Goal: Information Seeking & Learning: Find specific fact

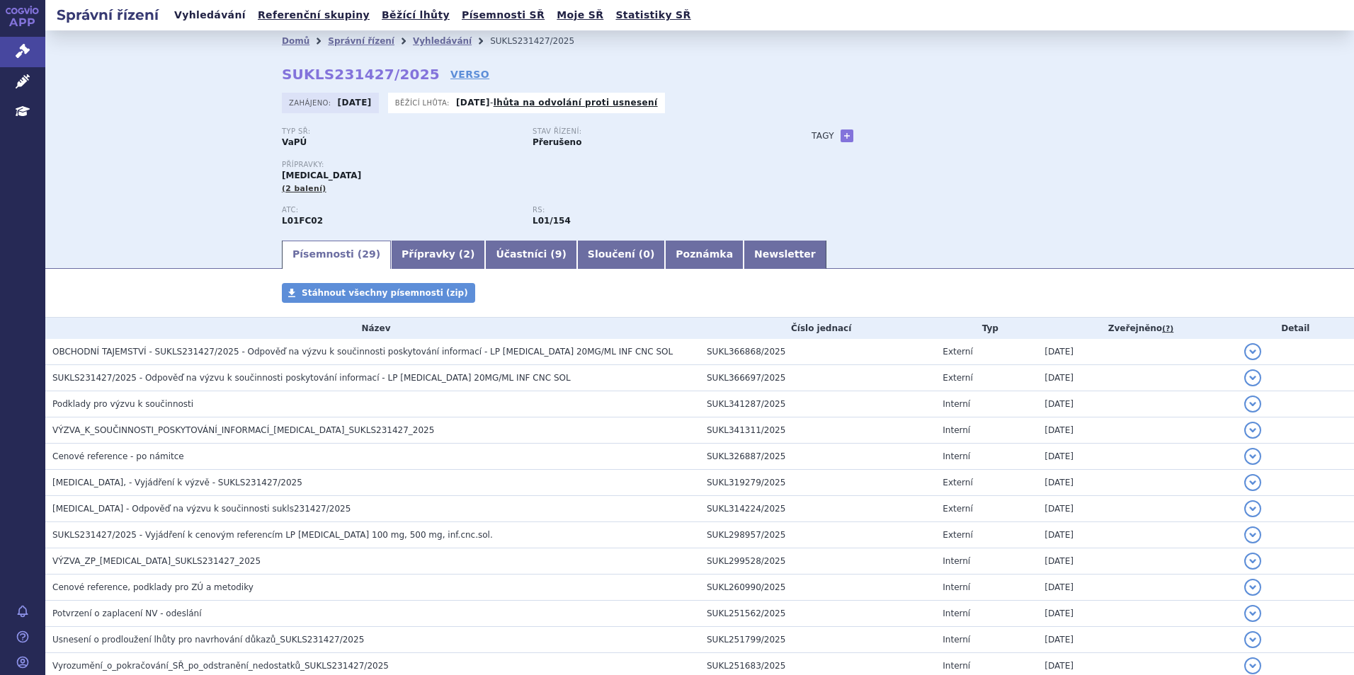
click at [207, 20] on link "Vyhledávání" at bounding box center [210, 15] width 80 height 19
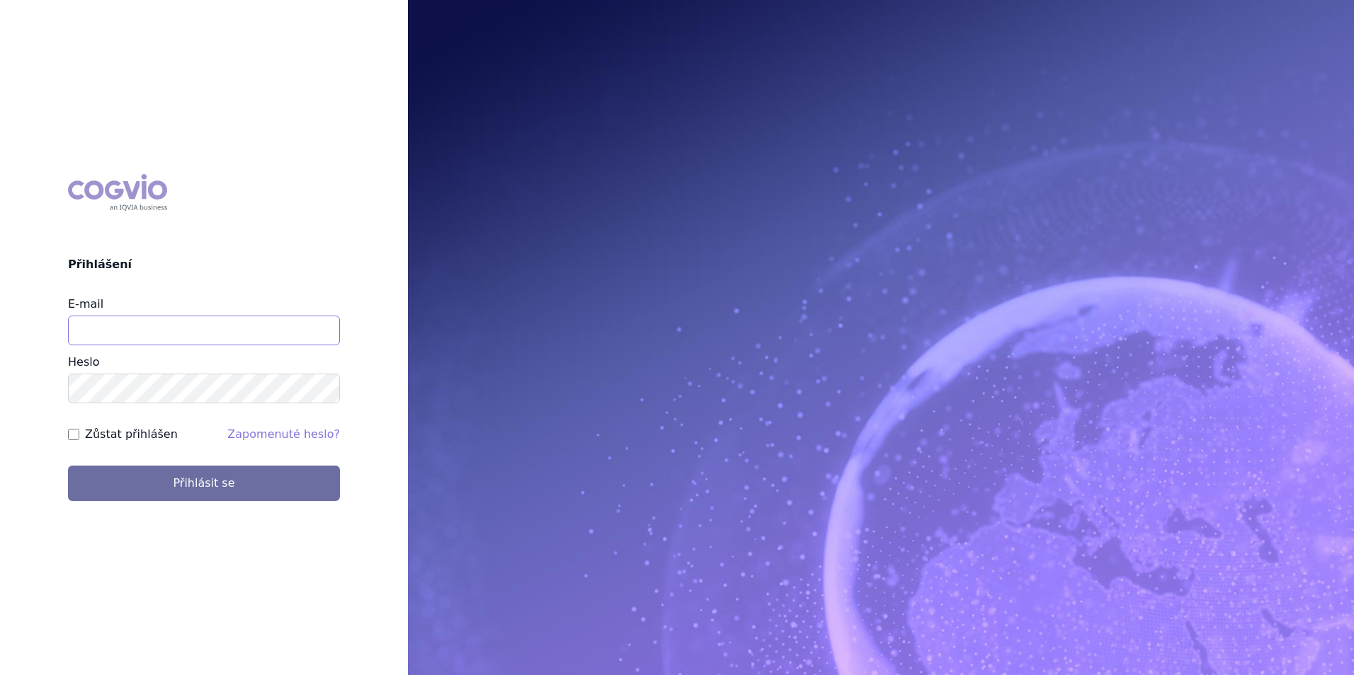
click at [218, 338] on input "E-mail" at bounding box center [204, 331] width 272 height 30
type input "michaela.x.tauchmanova@gsk.com"
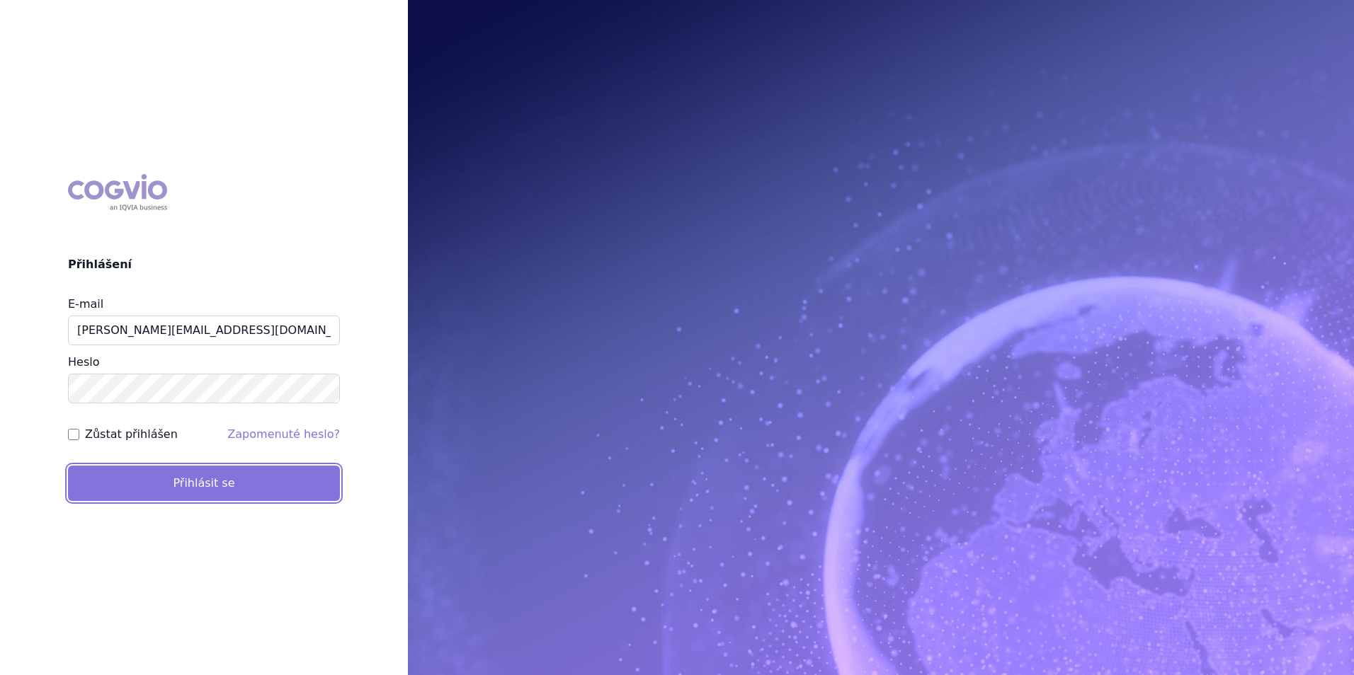
click at [227, 469] on button "Přihlásit se" at bounding box center [204, 483] width 272 height 35
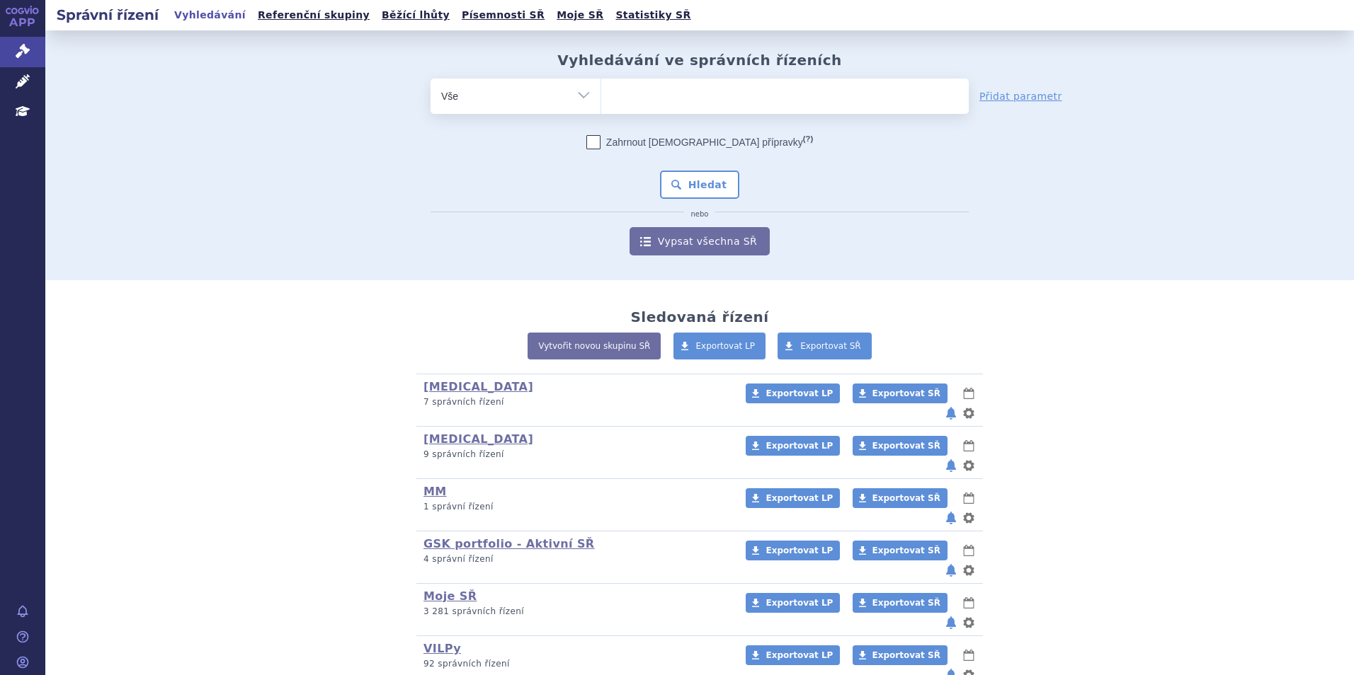
click at [656, 89] on ul at bounding box center [784, 94] width 367 height 30
click at [601, 89] on select at bounding box center [600, 95] width 1 height 35
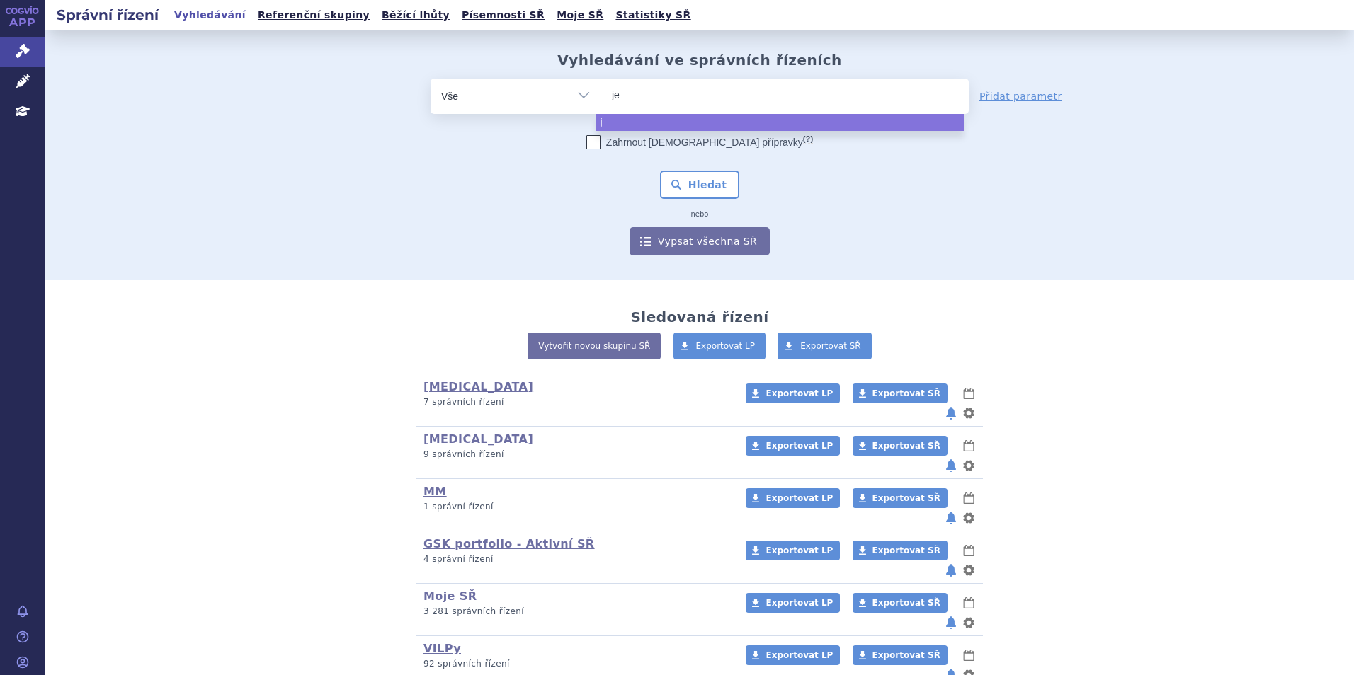
type input "jem"
type input "jemp"
type input "jempe"
type input "jemperl"
type input "jemperli"
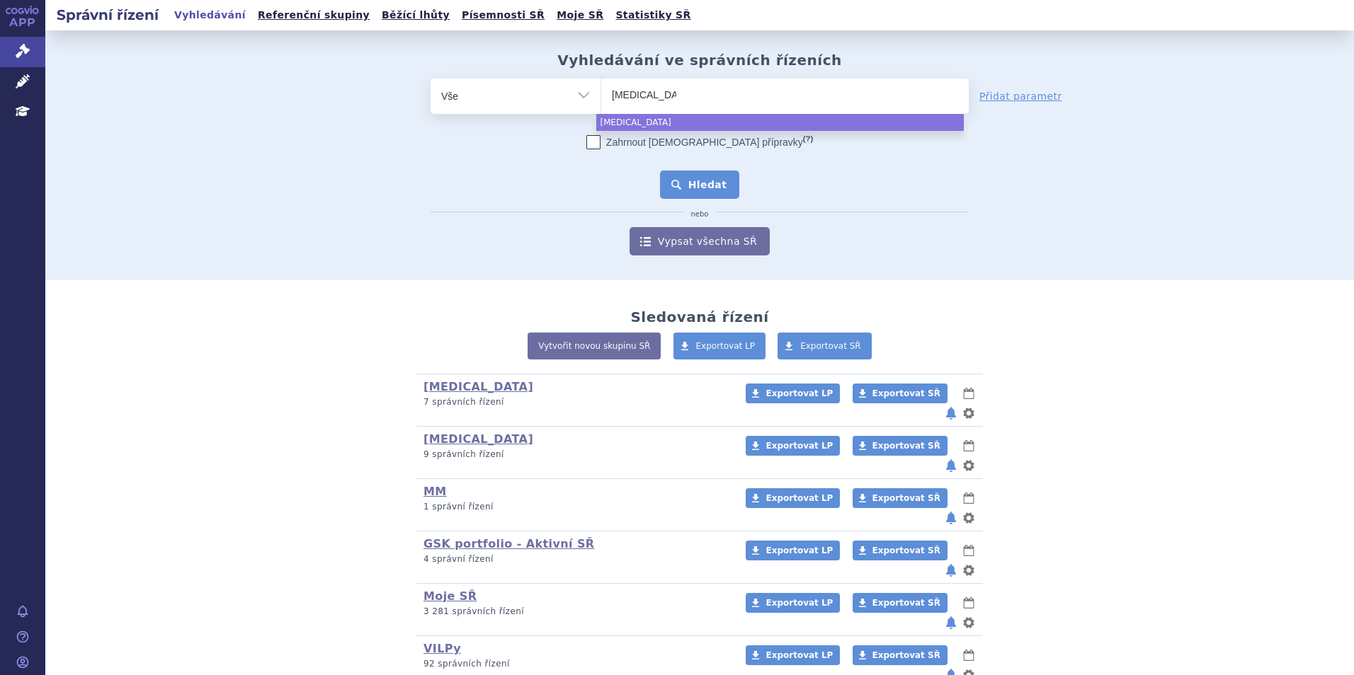
select select "jemperli"
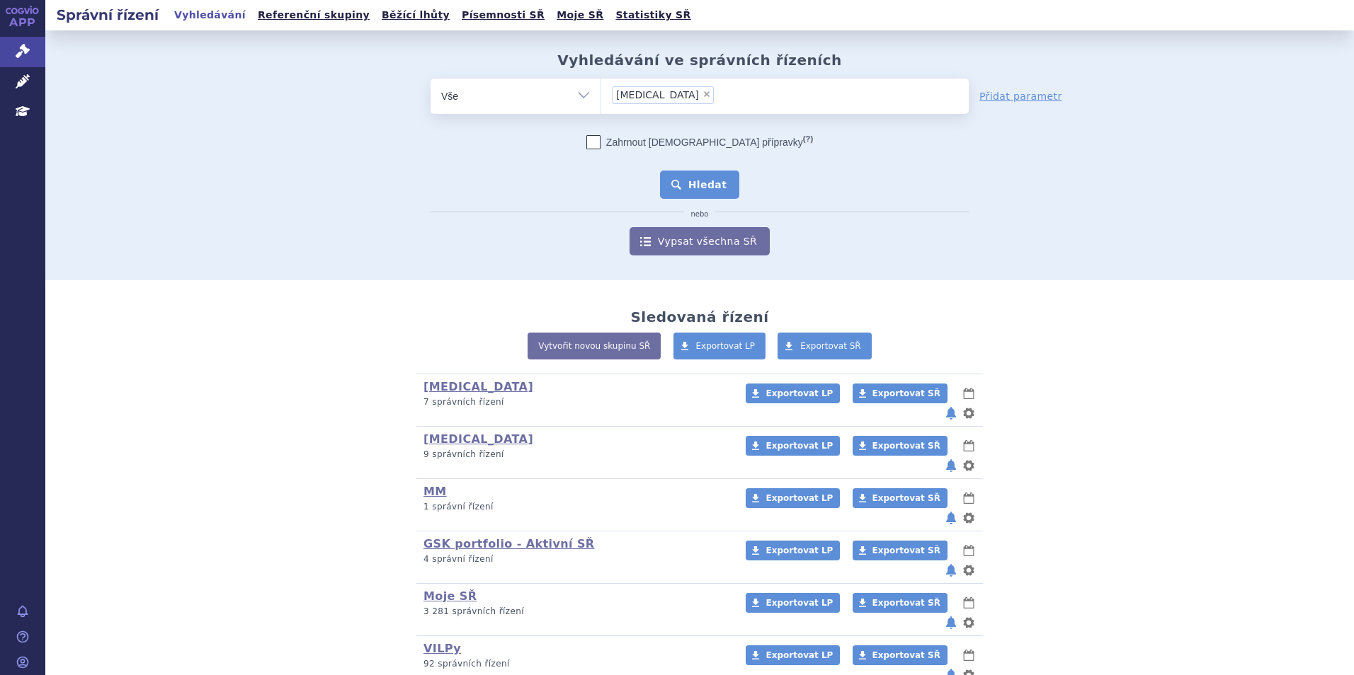
click at [671, 181] on button "Hledat" at bounding box center [700, 185] width 80 height 28
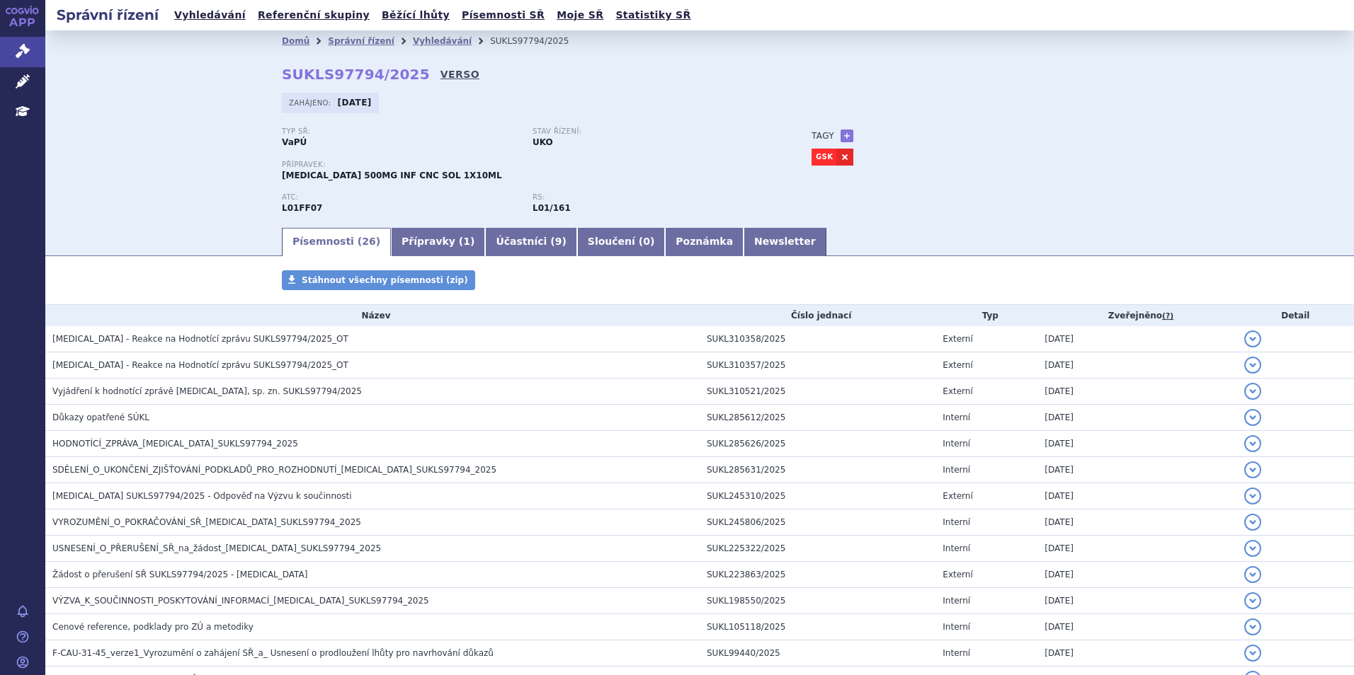
click at [440, 73] on link "VERSO" at bounding box center [459, 74] width 39 height 14
drag, startPoint x: 399, startPoint y: 76, endPoint x: 278, endPoint y: 74, distance: 121.8
click at [282, 74] on strong "SUKLS97794/2025" at bounding box center [356, 74] width 148 height 17
copy strong "SUKLS97794/2025"
click at [207, 12] on link "Vyhledávání" at bounding box center [210, 15] width 80 height 19
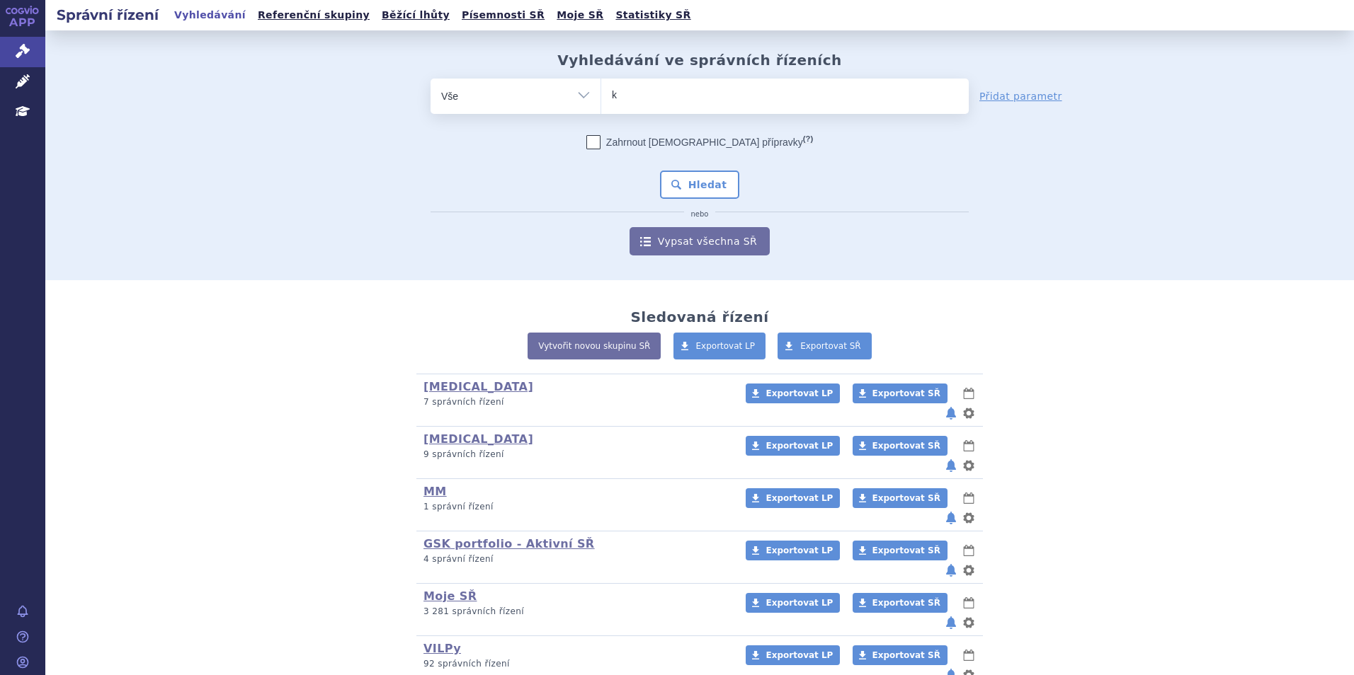
type input "ke"
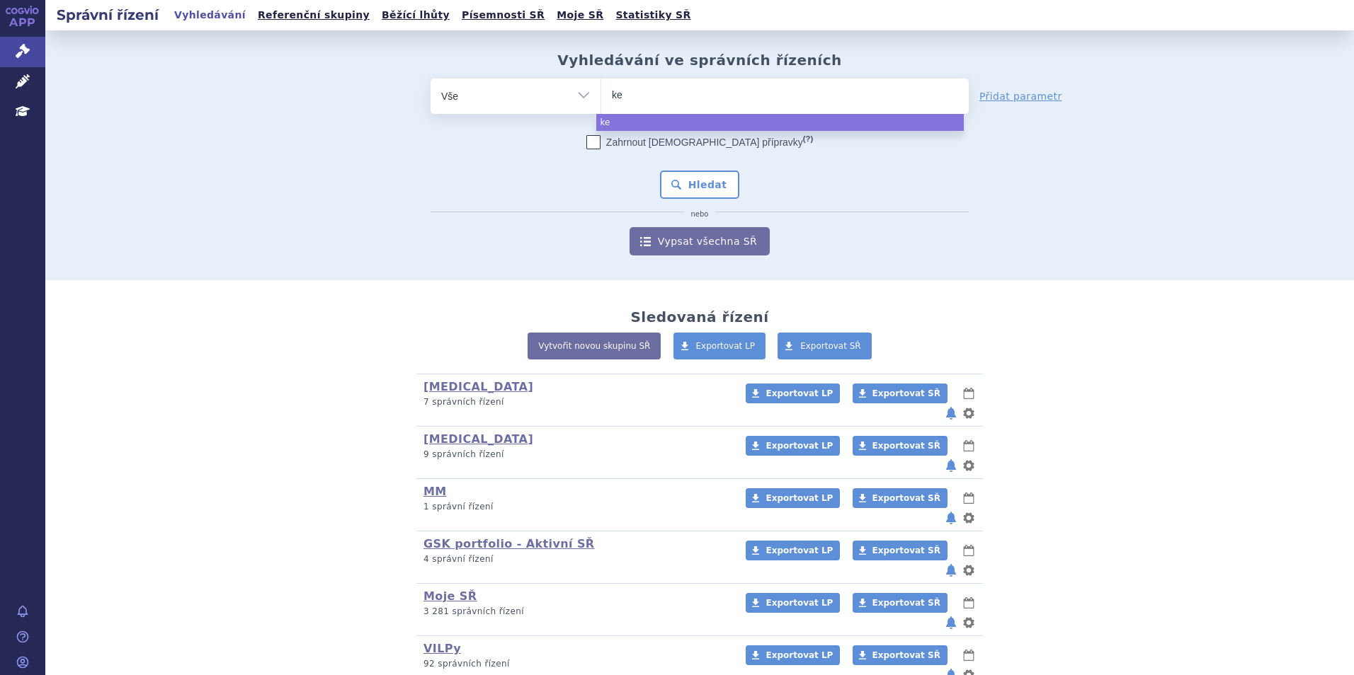
type input "key"
type input "keyt"
type input "keytr"
type input "[MEDICAL_DATA]"
select select "[MEDICAL_DATA]"
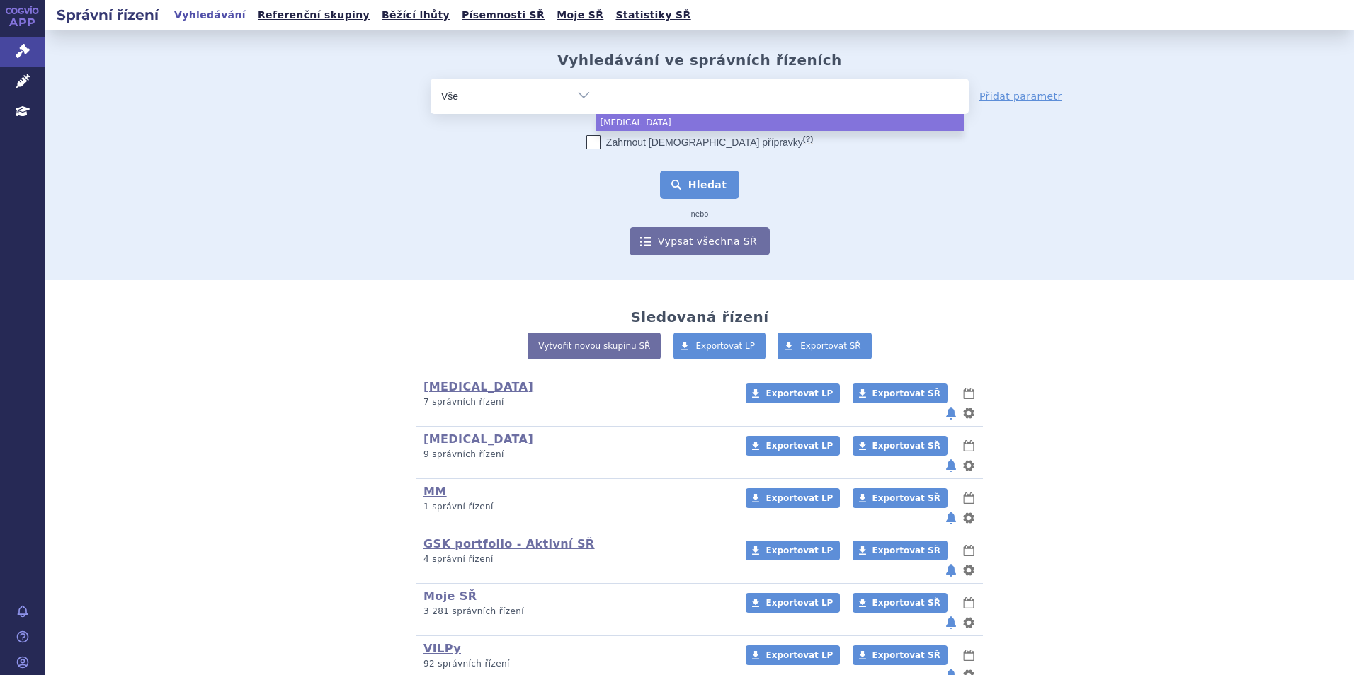
click at [690, 171] on button "Hledat" at bounding box center [700, 185] width 80 height 28
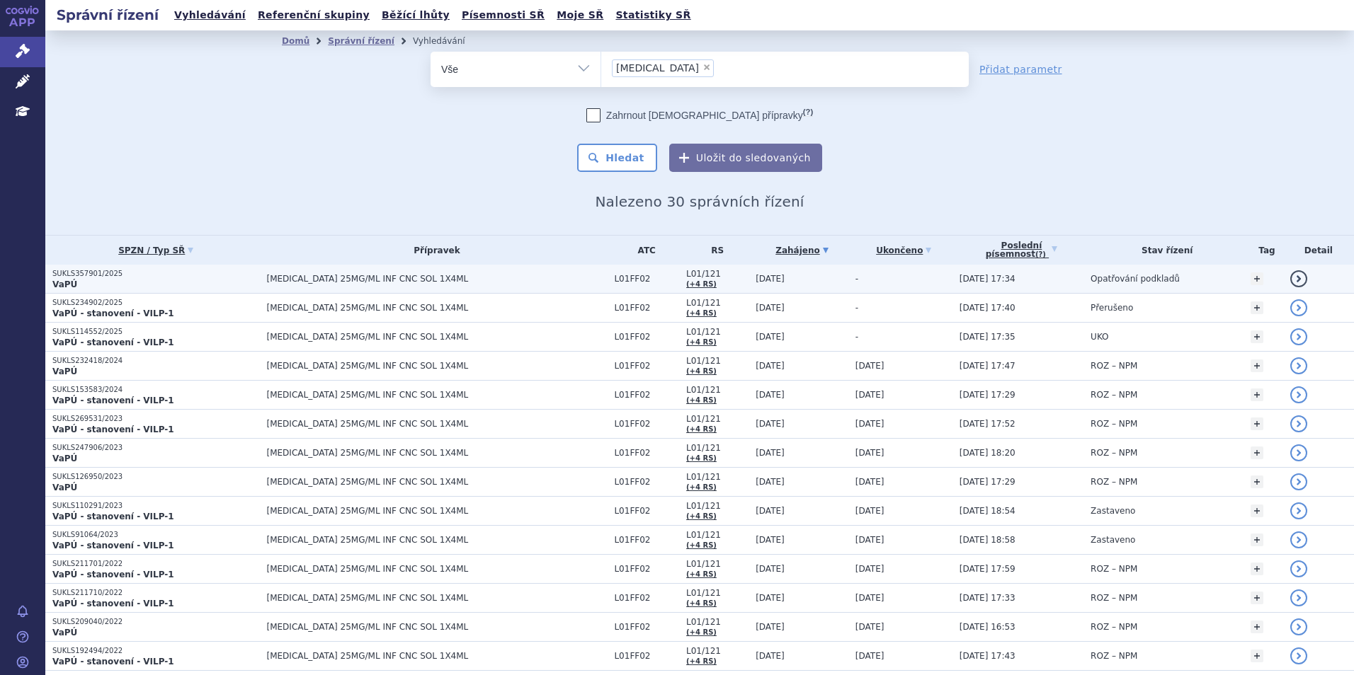
click at [161, 286] on p "VaPÚ" at bounding box center [155, 284] width 207 height 11
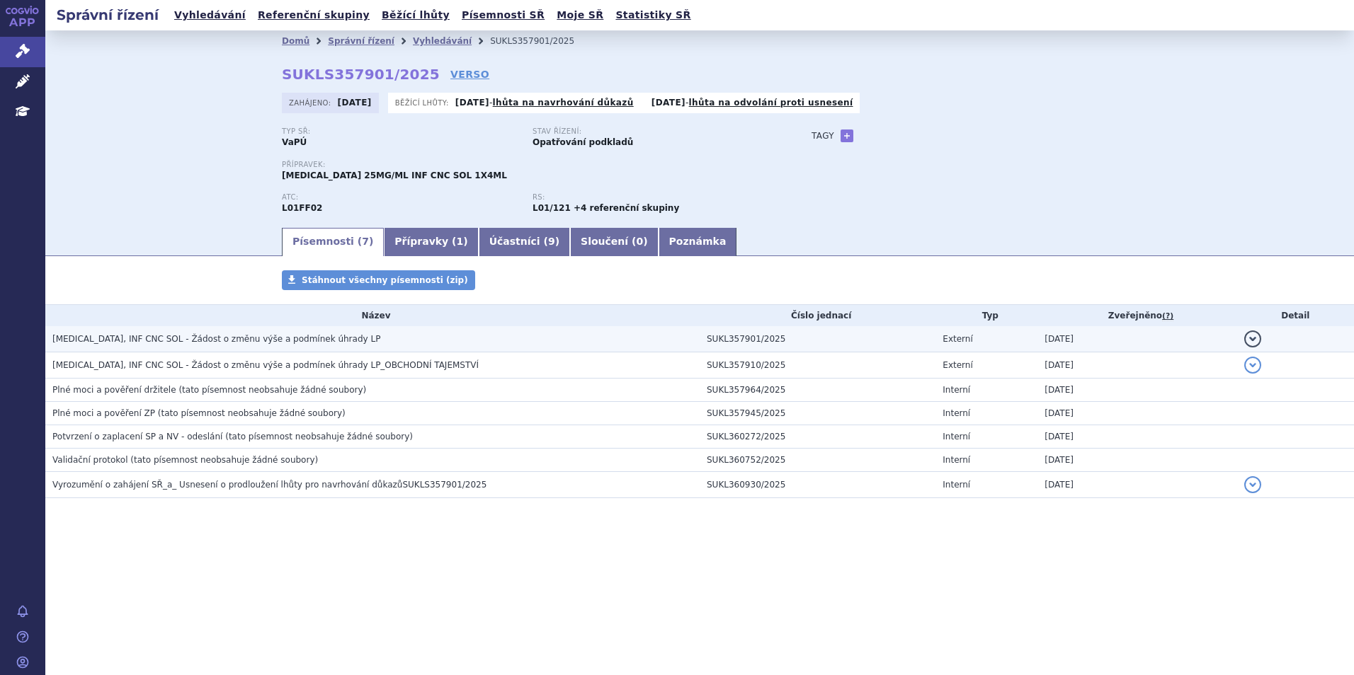
click at [174, 340] on span "[MEDICAL_DATA], INF CNC SOL - Žádost o změnu výše a podmínek úhrady LP" at bounding box center [216, 339] width 328 height 10
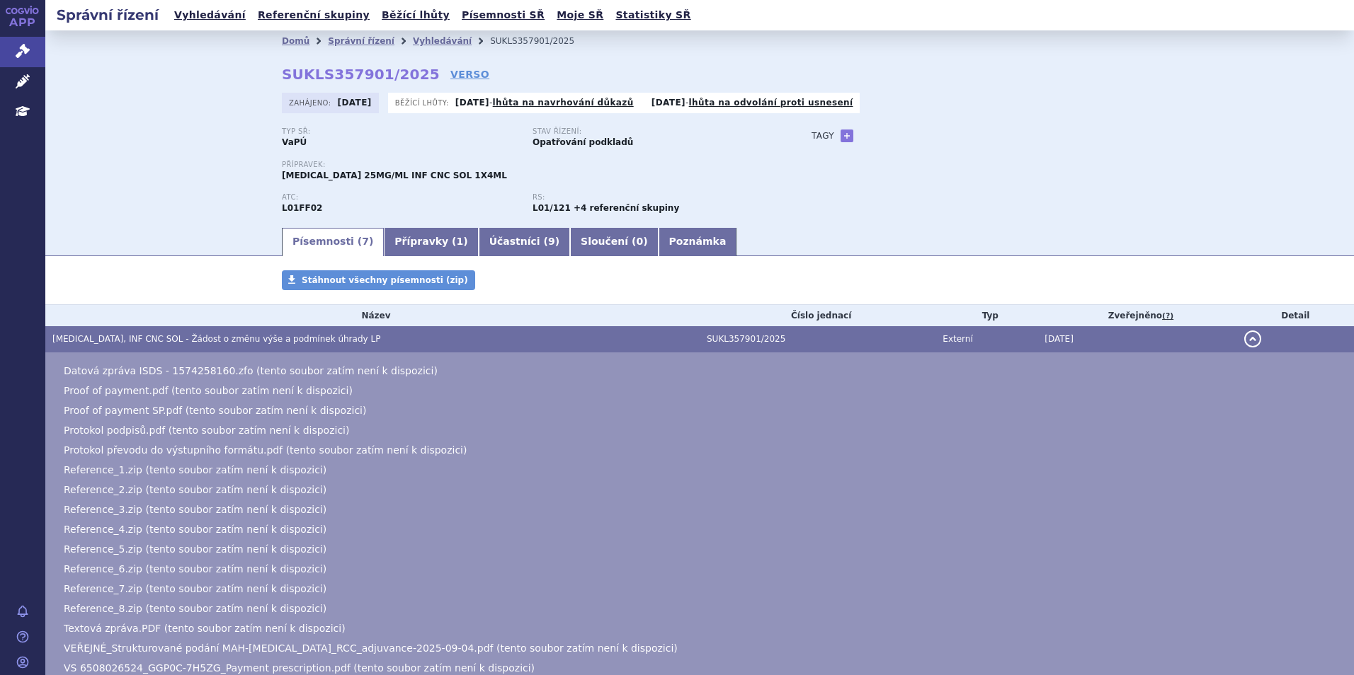
click at [427, 83] on div "Domů Správní řízení Vyhledávání SUKLS357901/2025 SUKLS357901/2025 VERSO [GEOGRA…" at bounding box center [699, 139] width 892 height 174
click at [450, 80] on link "VERSO" at bounding box center [469, 74] width 39 height 14
click at [224, 16] on link "Vyhledávání" at bounding box center [210, 15] width 80 height 19
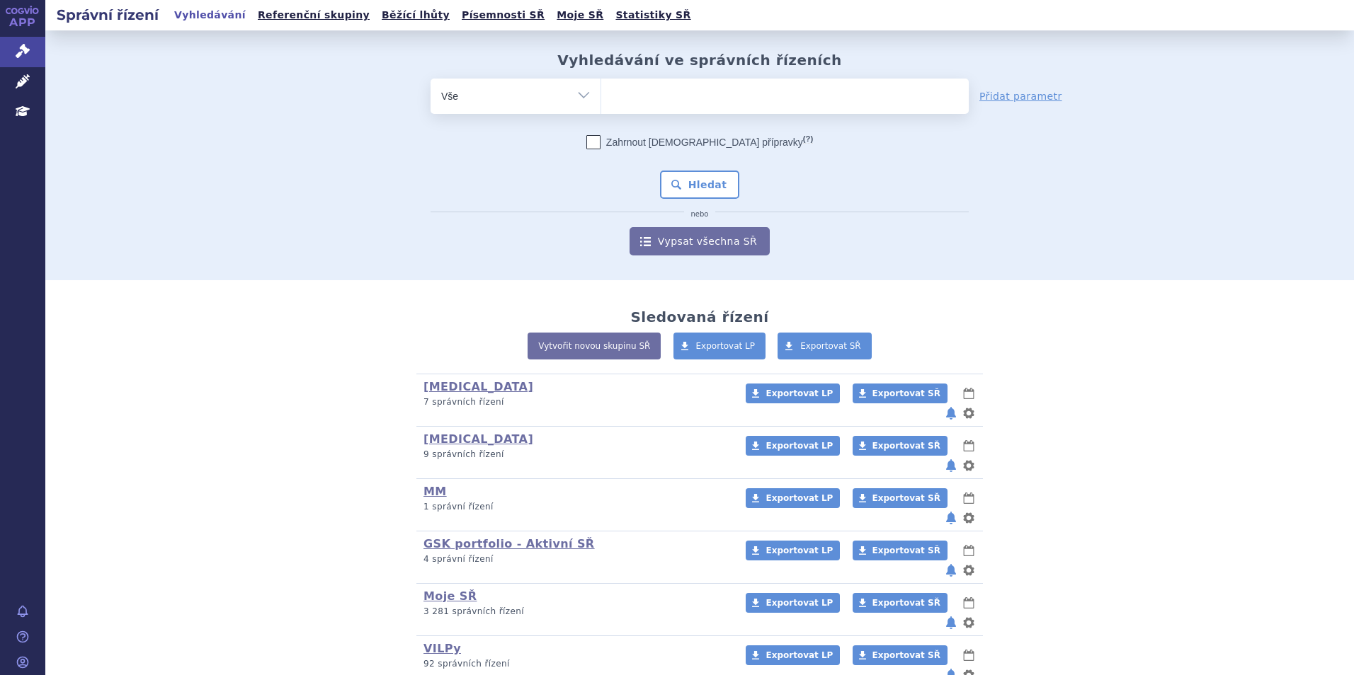
click at [644, 105] on ul at bounding box center [784, 94] width 367 height 30
click at [601, 105] on select at bounding box center [600, 95] width 1 height 35
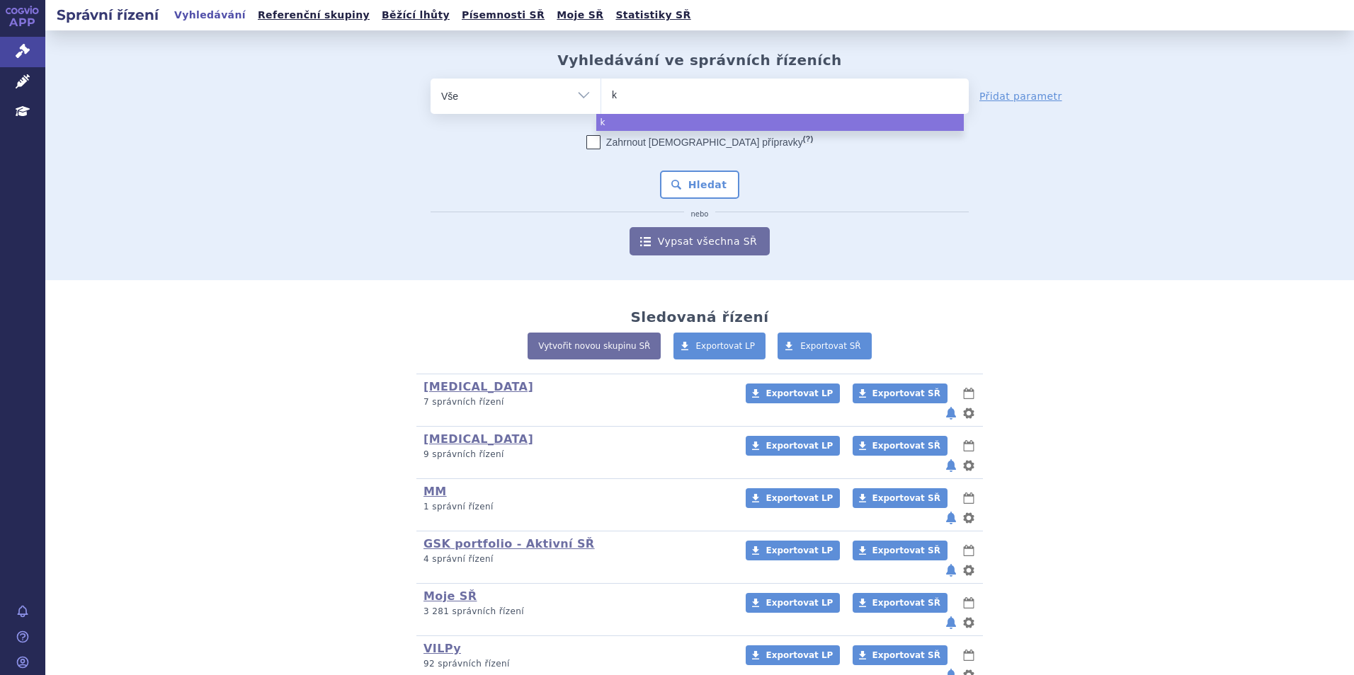
type input "ke"
type input "keyt"
type input "keytr"
type input "keytrud"
type input "[MEDICAL_DATA]"
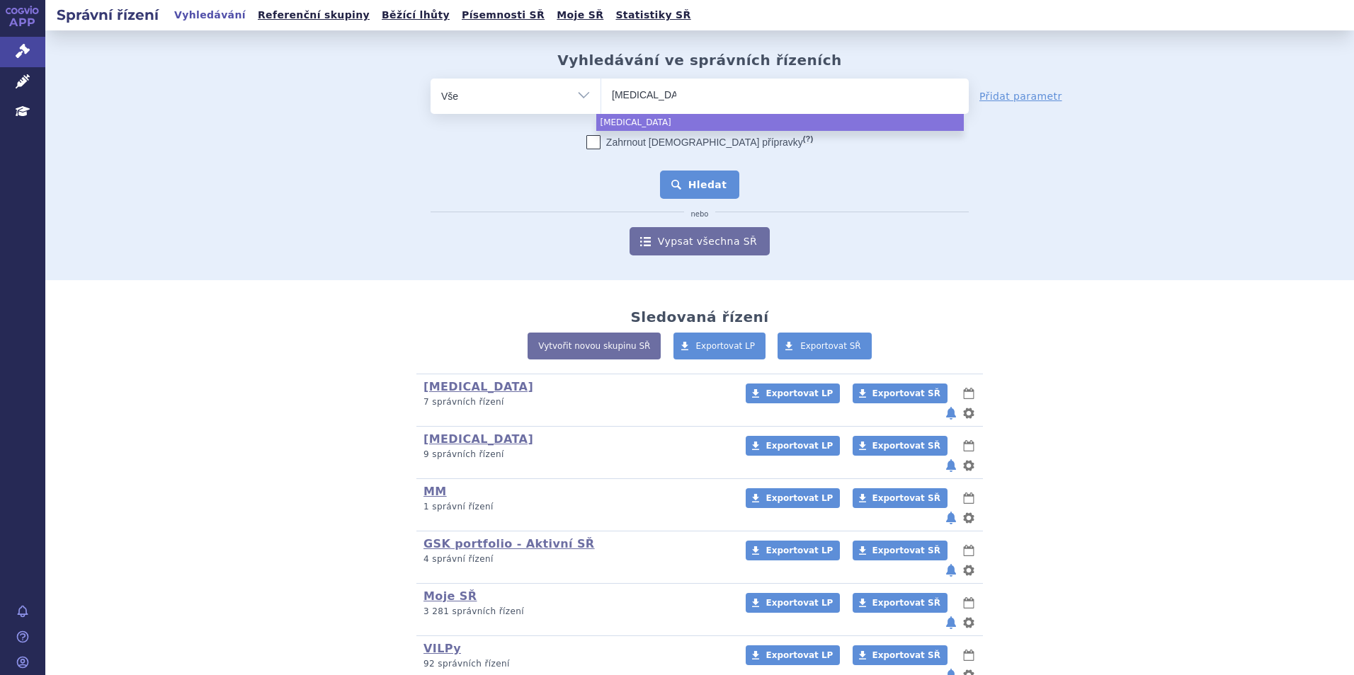
select select "keytruda"
click at [687, 190] on button "Hledat" at bounding box center [700, 185] width 80 height 28
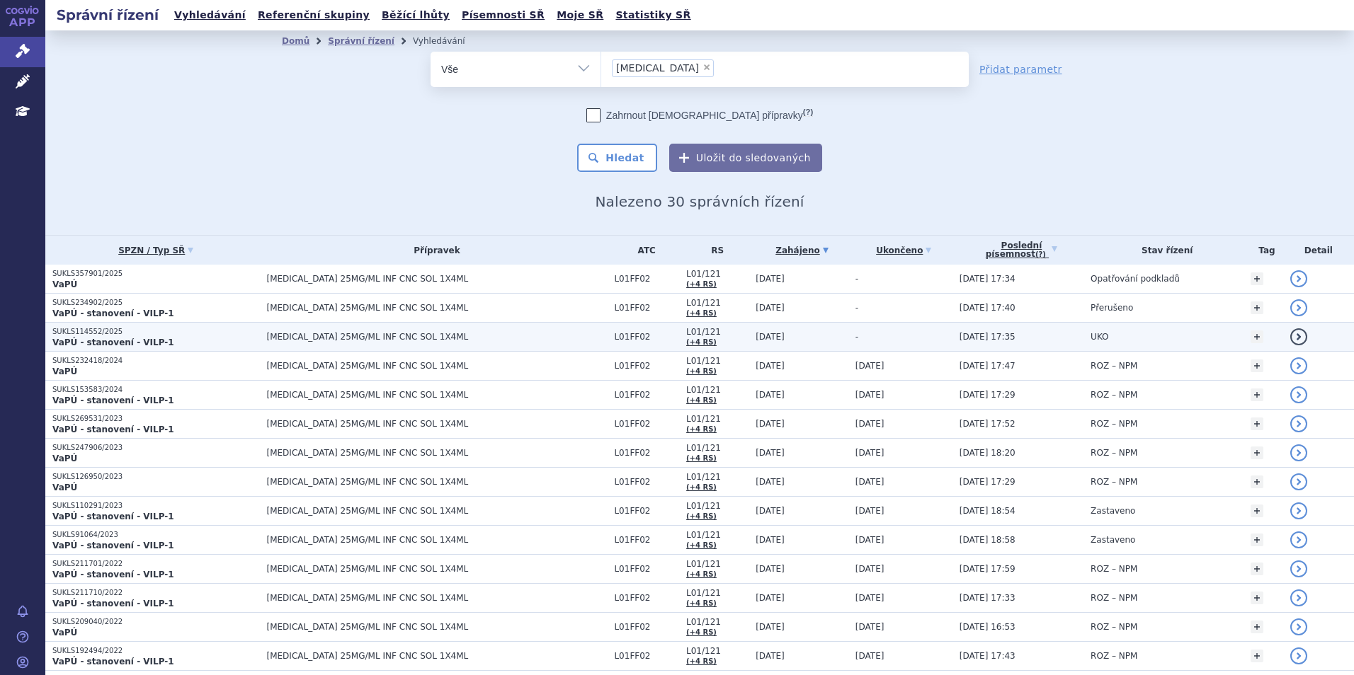
click at [177, 339] on p "VaPÚ - stanovení - VILP-1" at bounding box center [155, 342] width 207 height 11
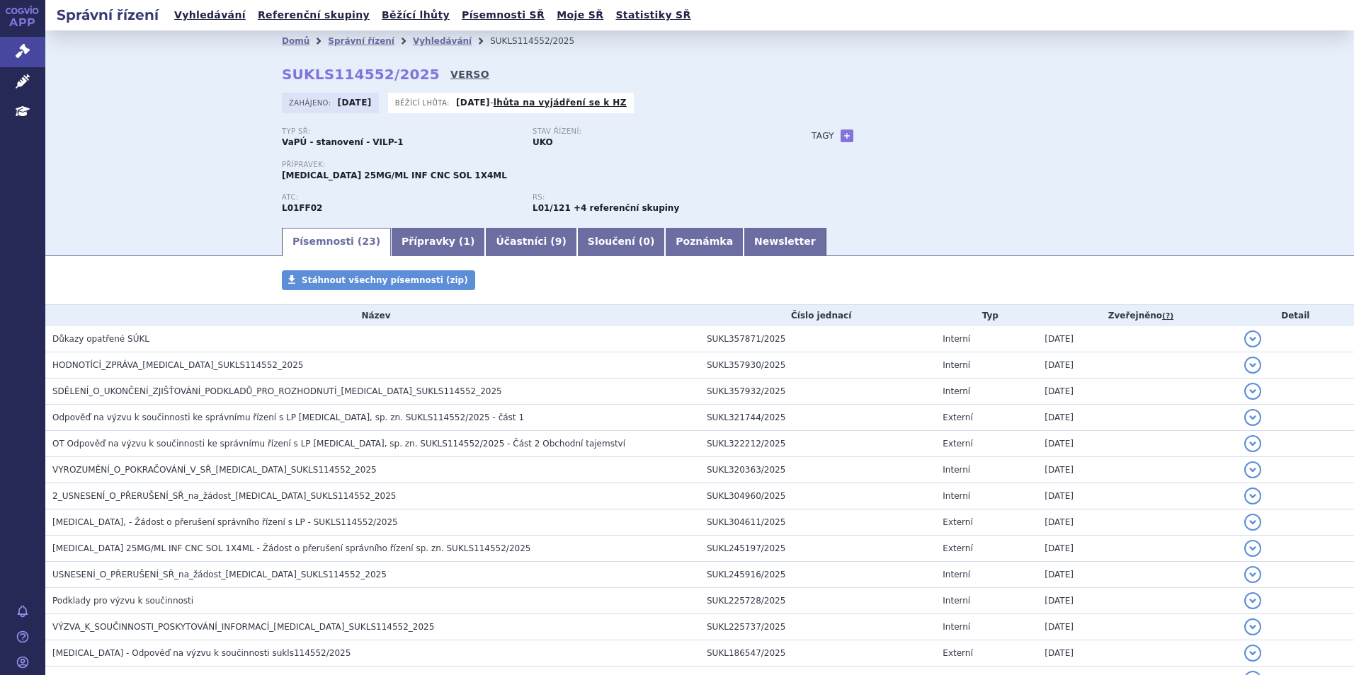
click at [450, 79] on link "VERSO" at bounding box center [469, 74] width 39 height 14
click at [190, 13] on link "Vyhledávání" at bounding box center [210, 15] width 80 height 19
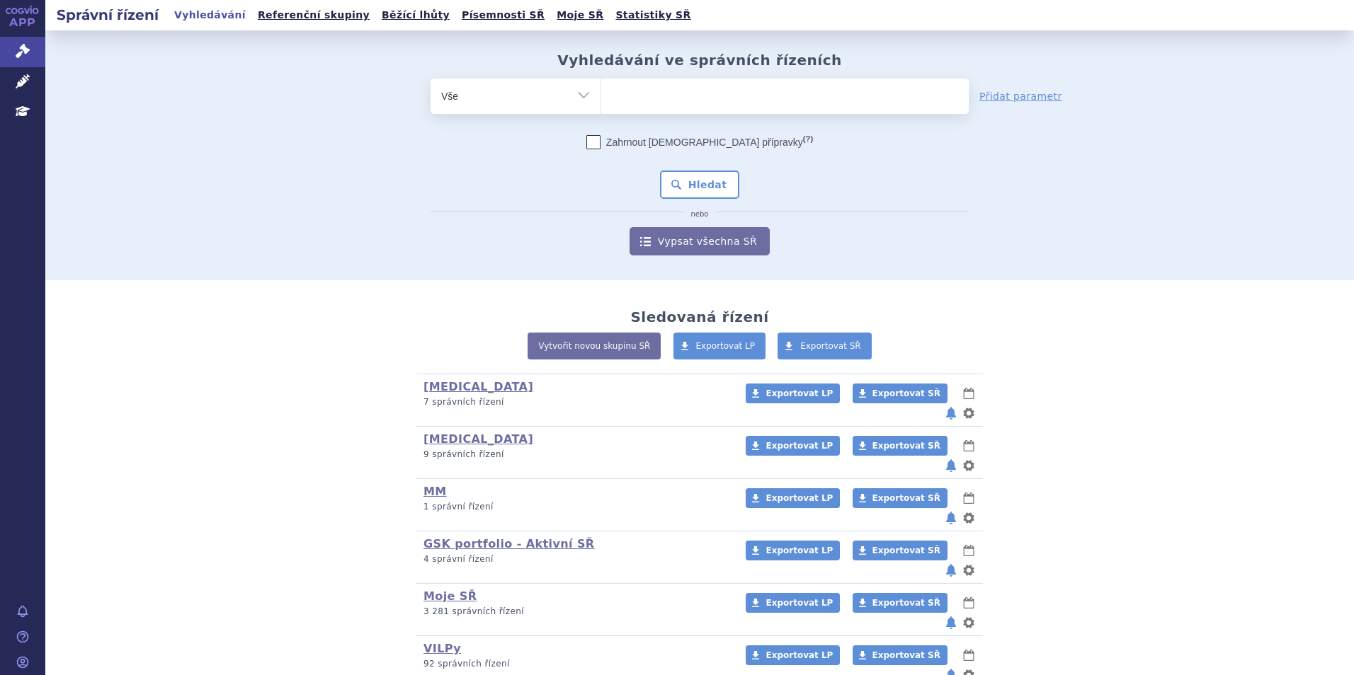
click at [642, 105] on ul at bounding box center [784, 94] width 367 height 30
click at [601, 105] on select at bounding box center [600, 95] width 1 height 35
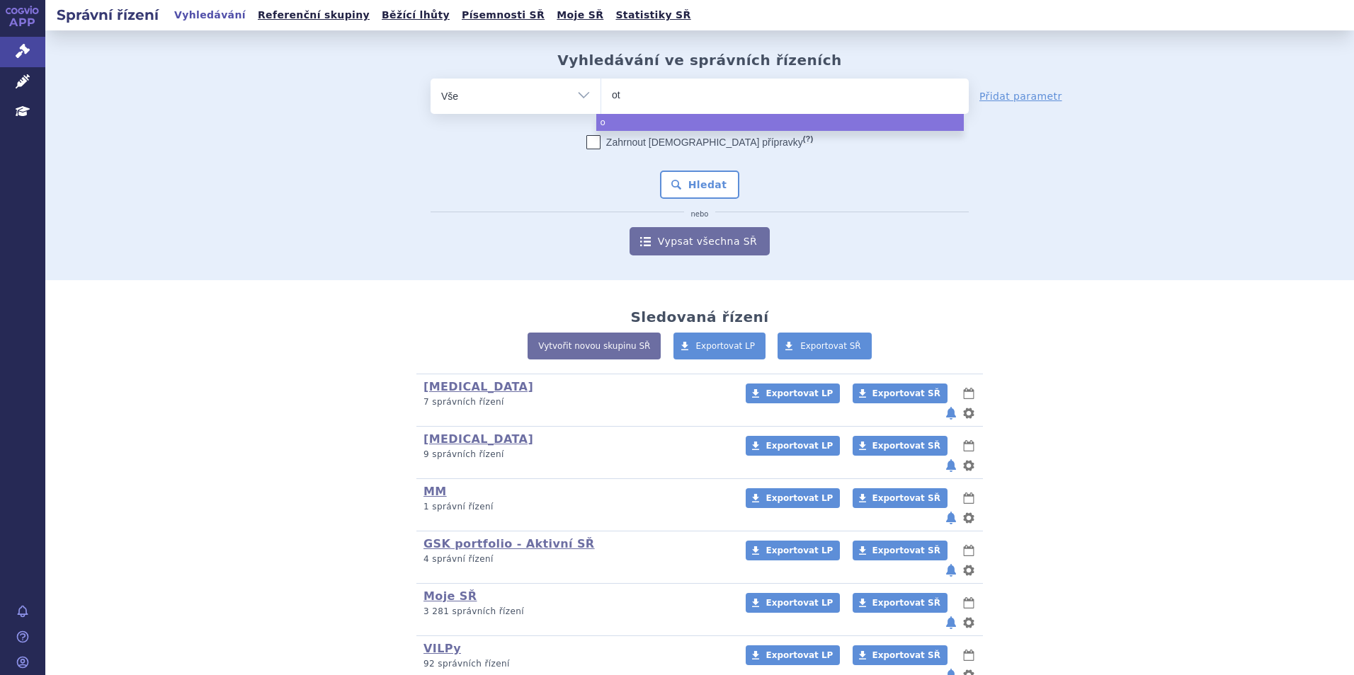
type input "ote"
type input "otez"
type input "[MEDICAL_DATA]"
select select "[MEDICAL_DATA]"
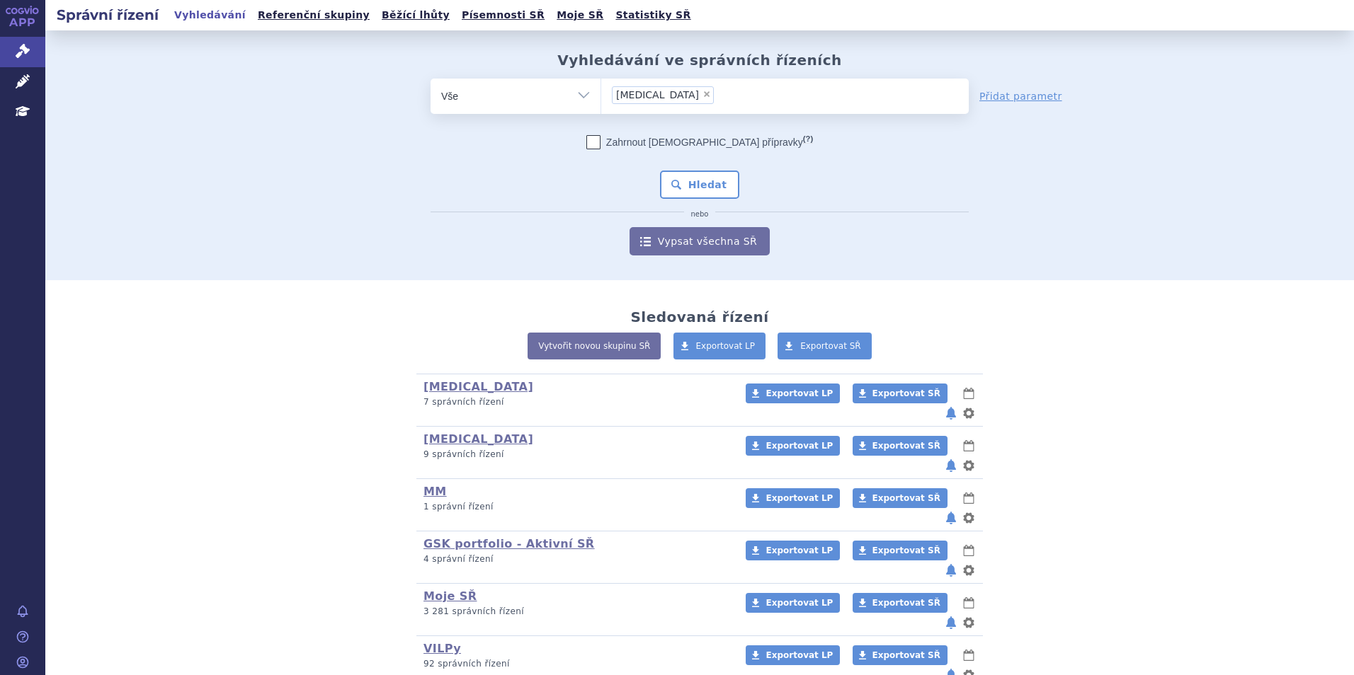
click at [741, 183] on div "Zahrnout bratrské přípravky (?) Hledat nebo Vypsat všechna SŘ" at bounding box center [699, 195] width 538 height 120
click at [697, 187] on button "Hledat" at bounding box center [700, 185] width 80 height 28
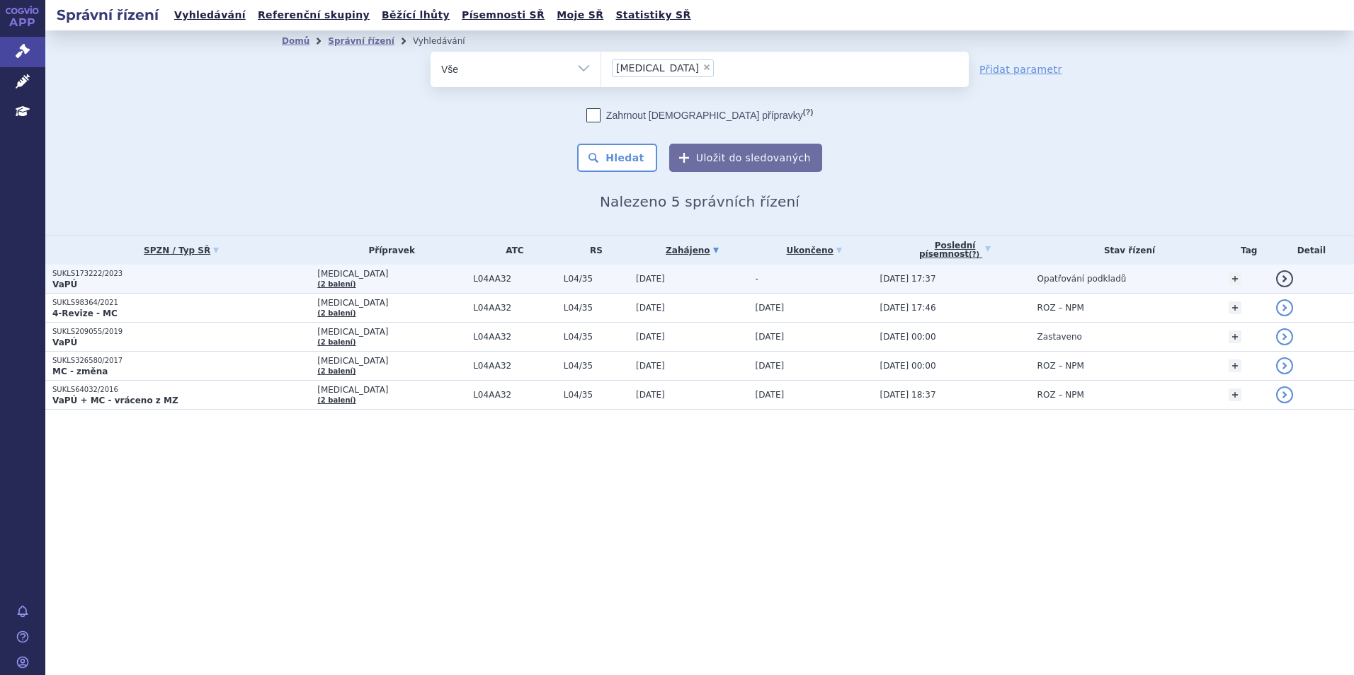
click at [303, 278] on p "SUKLS173222/2023" at bounding box center [181, 274] width 258 height 10
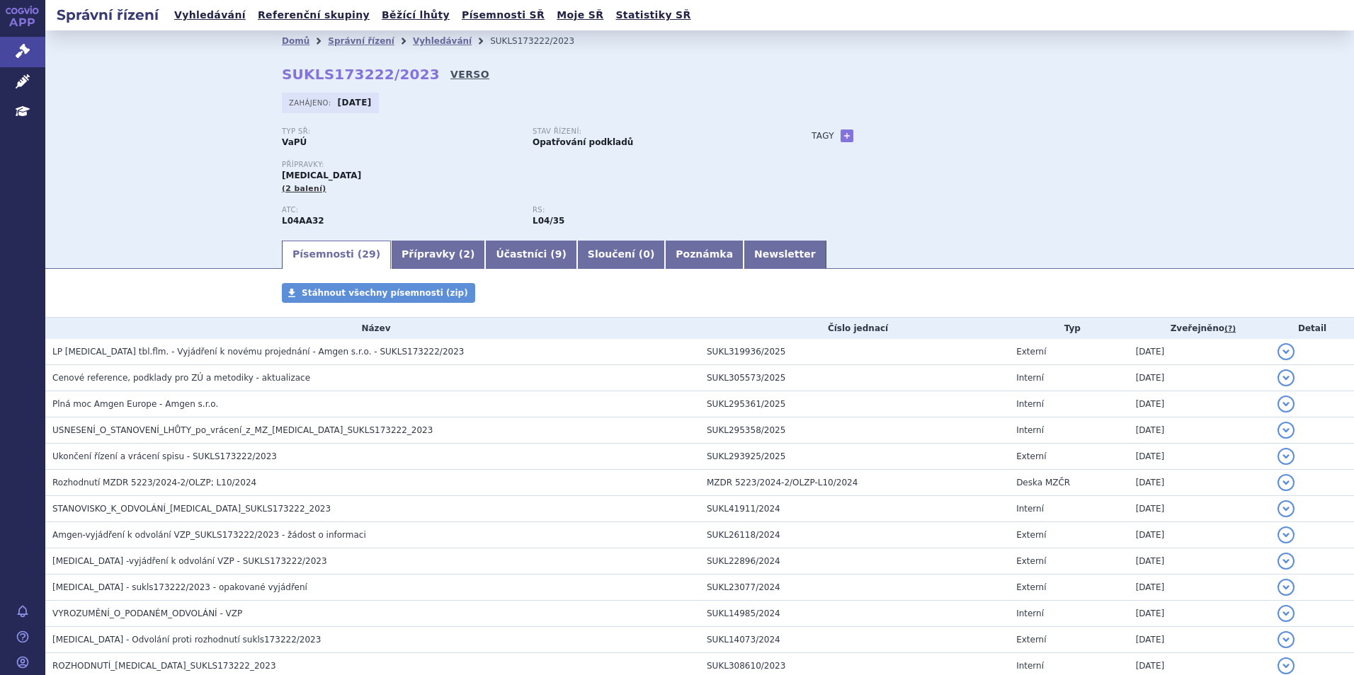
click at [450, 71] on link "VERSO" at bounding box center [469, 74] width 39 height 14
click at [228, 22] on link "Vyhledávání" at bounding box center [210, 15] width 80 height 19
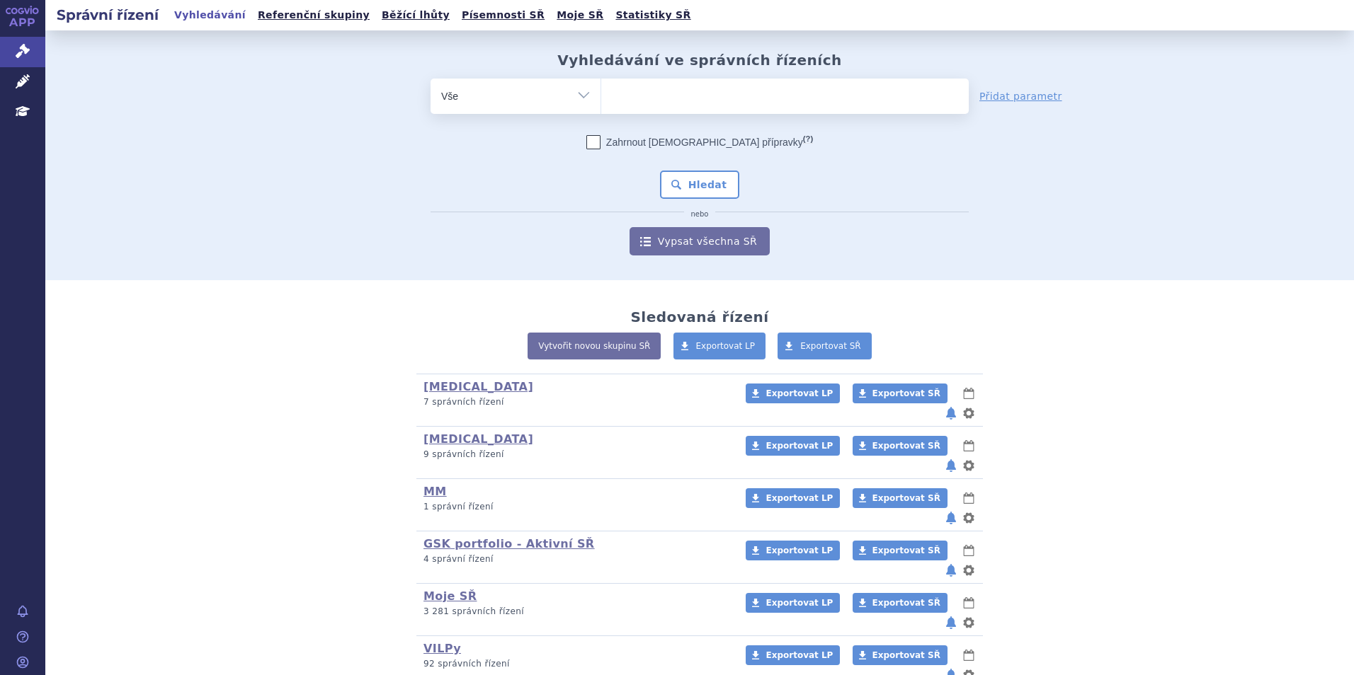
click at [656, 98] on ul at bounding box center [784, 94] width 367 height 30
click at [601, 98] on select at bounding box center [600, 95] width 1 height 35
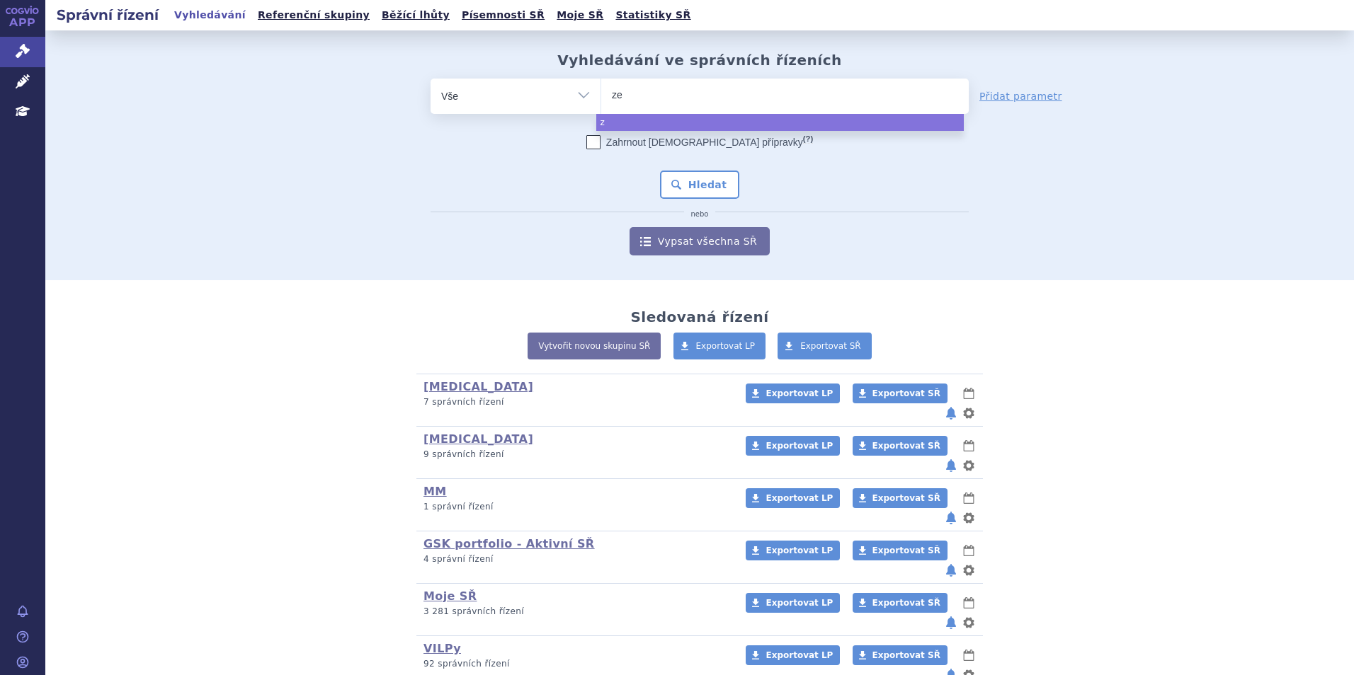
type input "zej"
type input "zeju"
type input "zejula"
select select "zejula"
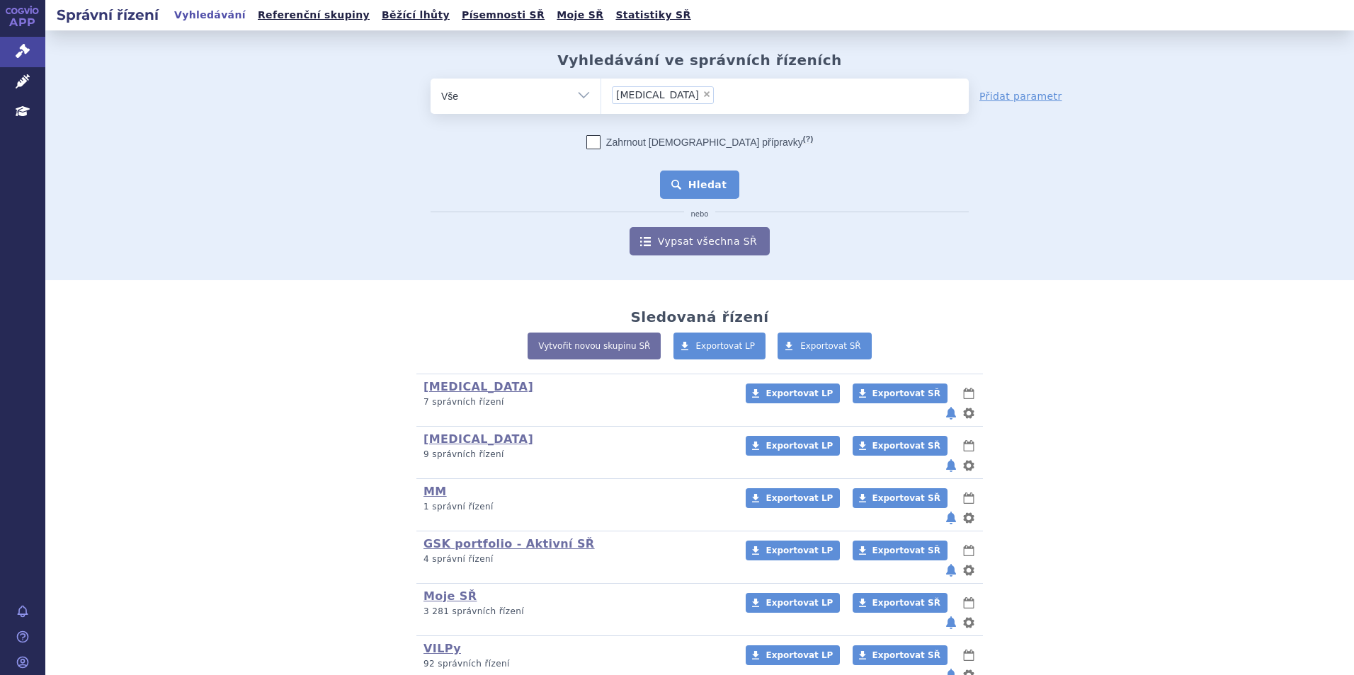
click at [685, 173] on button "Hledat" at bounding box center [700, 185] width 80 height 28
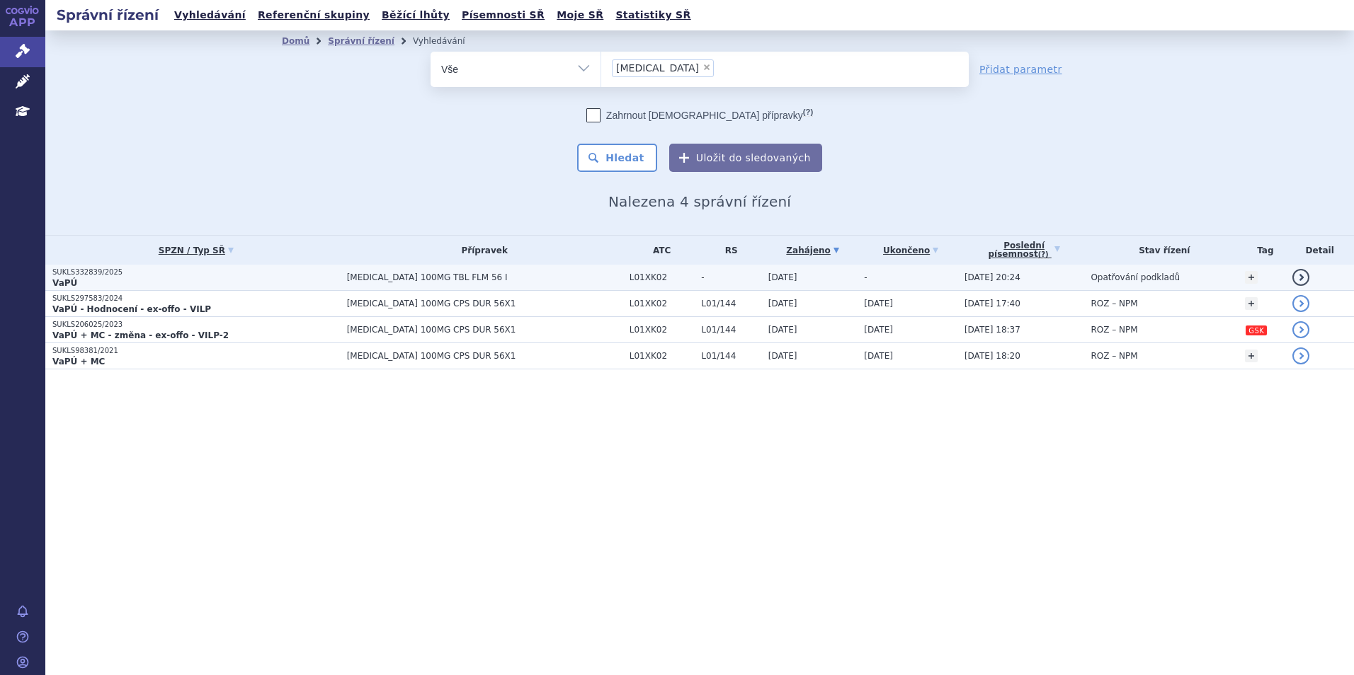
click at [188, 282] on p "VaPÚ" at bounding box center [195, 283] width 287 height 11
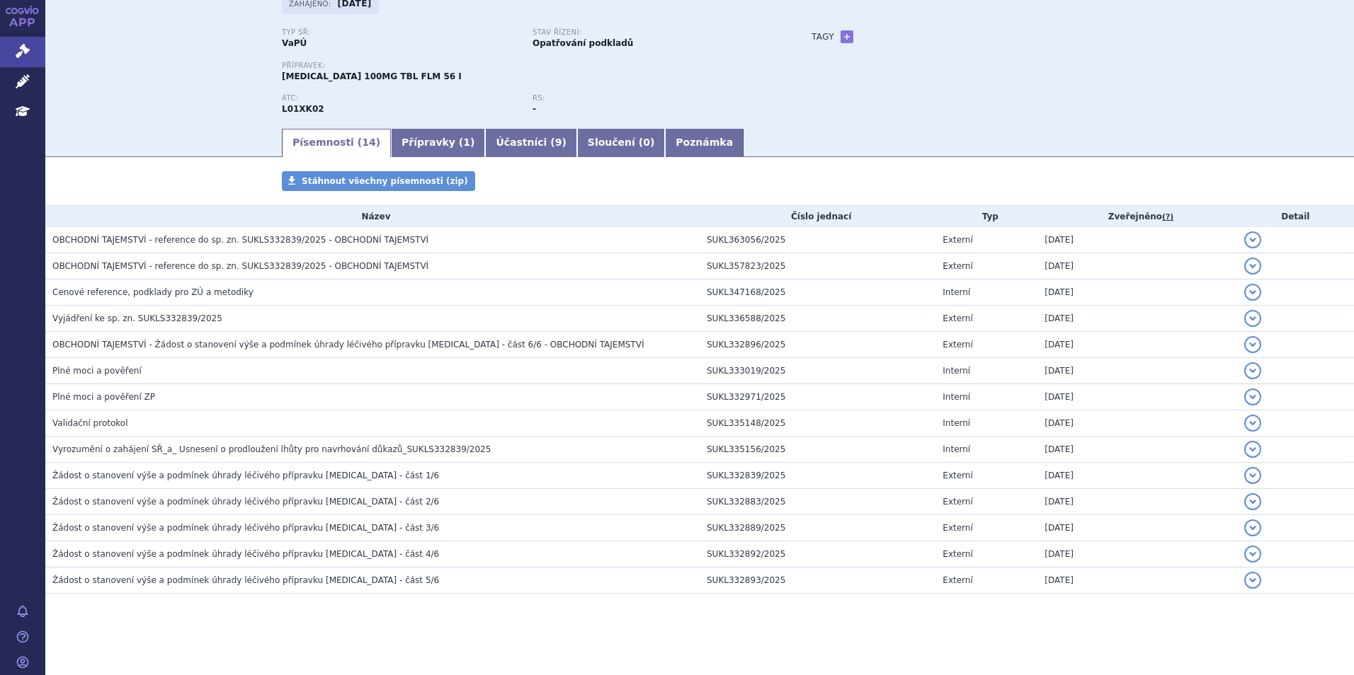
scroll to position [103, 0]
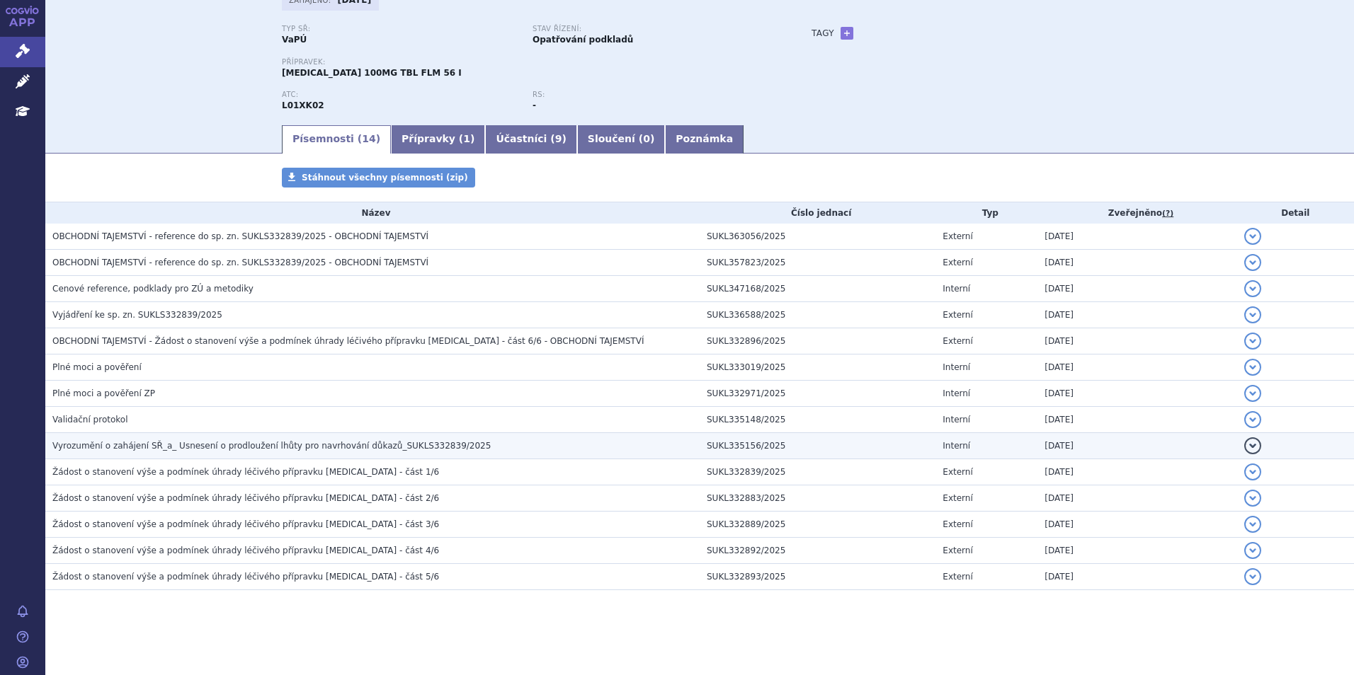
click at [263, 445] on span "Vyrozumění o zahájení SŘ_a_ Usnesení o prodloužení lhůty pro navrhování důkazů_…" at bounding box center [271, 446] width 438 height 10
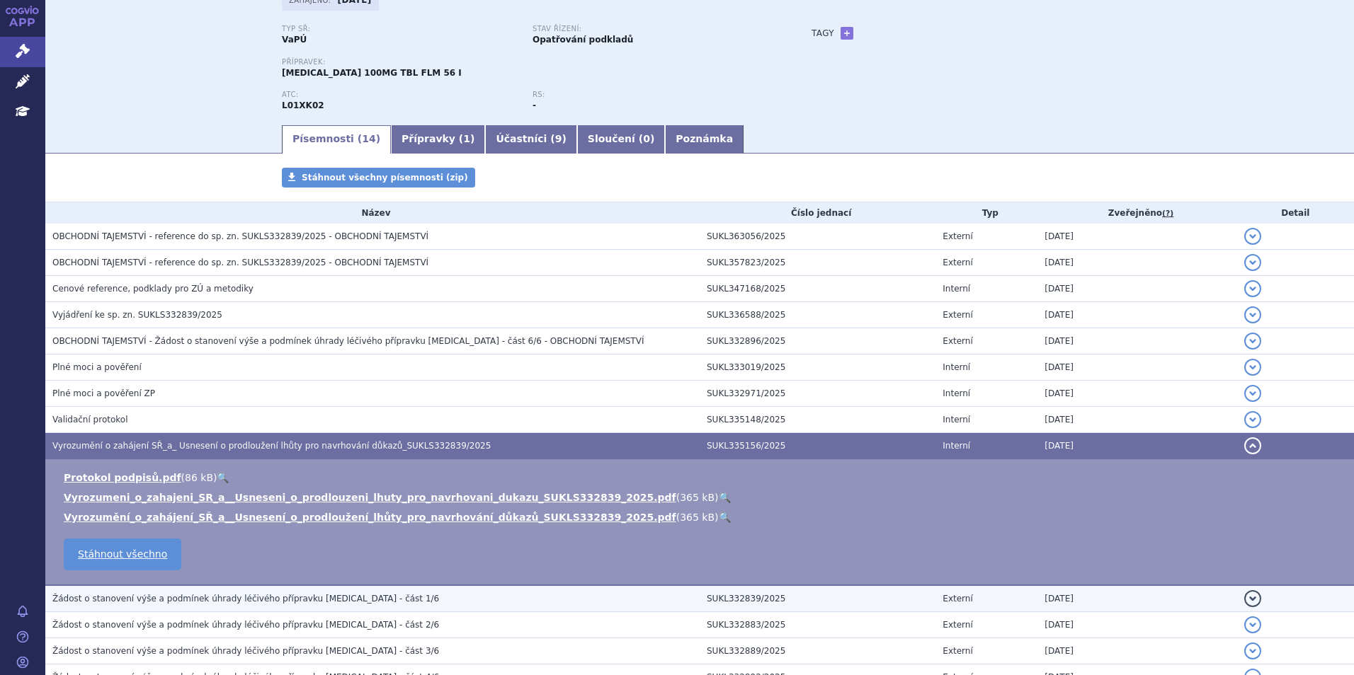
click at [259, 595] on span "Žádost o stanovení výše a podmínek úhrady léčivého přípravku [MEDICAL_DATA] - č…" at bounding box center [245, 599] width 387 height 10
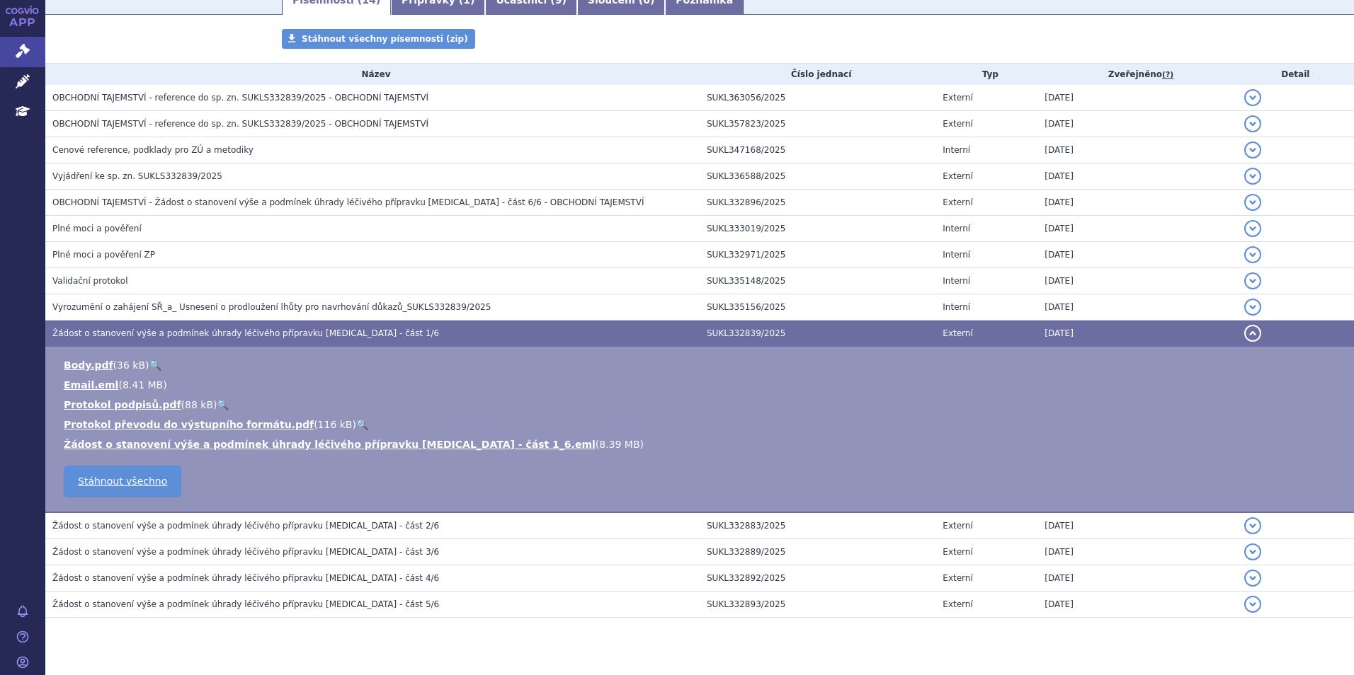
scroll to position [269, 0]
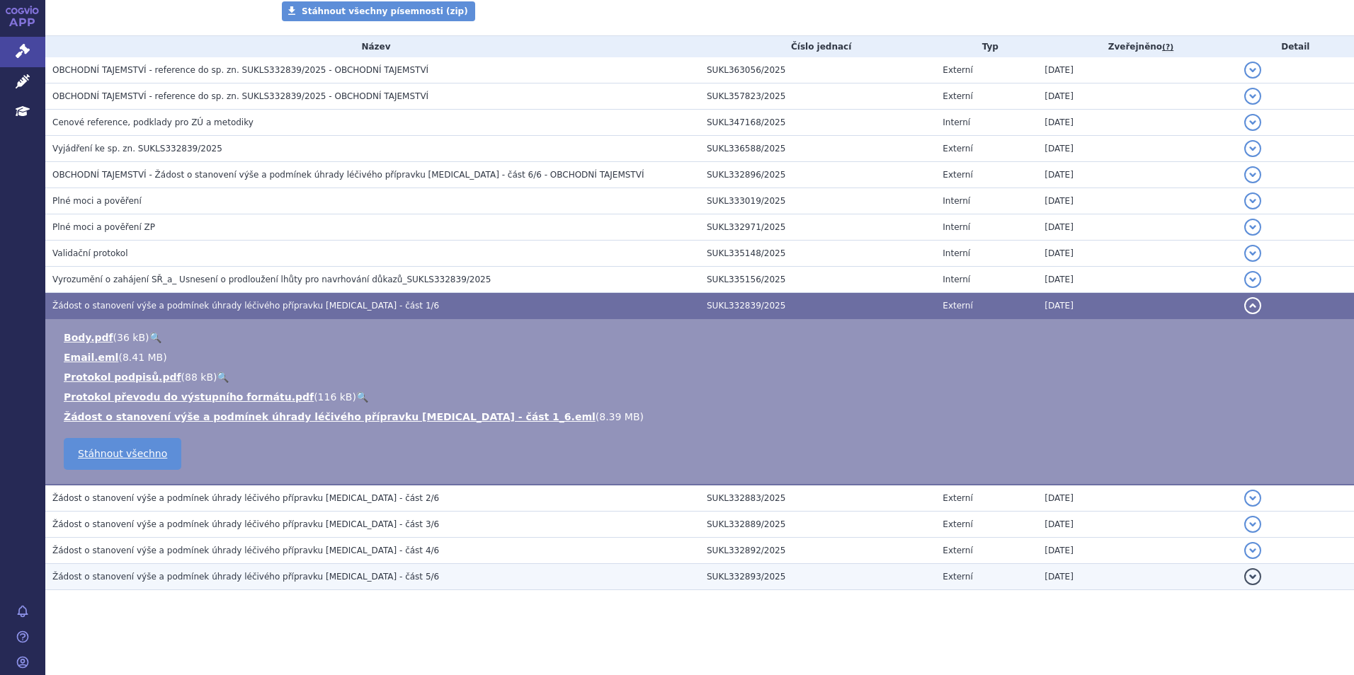
click at [309, 581] on span "Žádost o stanovení výše a podmínek úhrady léčivého přípravku [MEDICAL_DATA] - č…" at bounding box center [245, 577] width 387 height 10
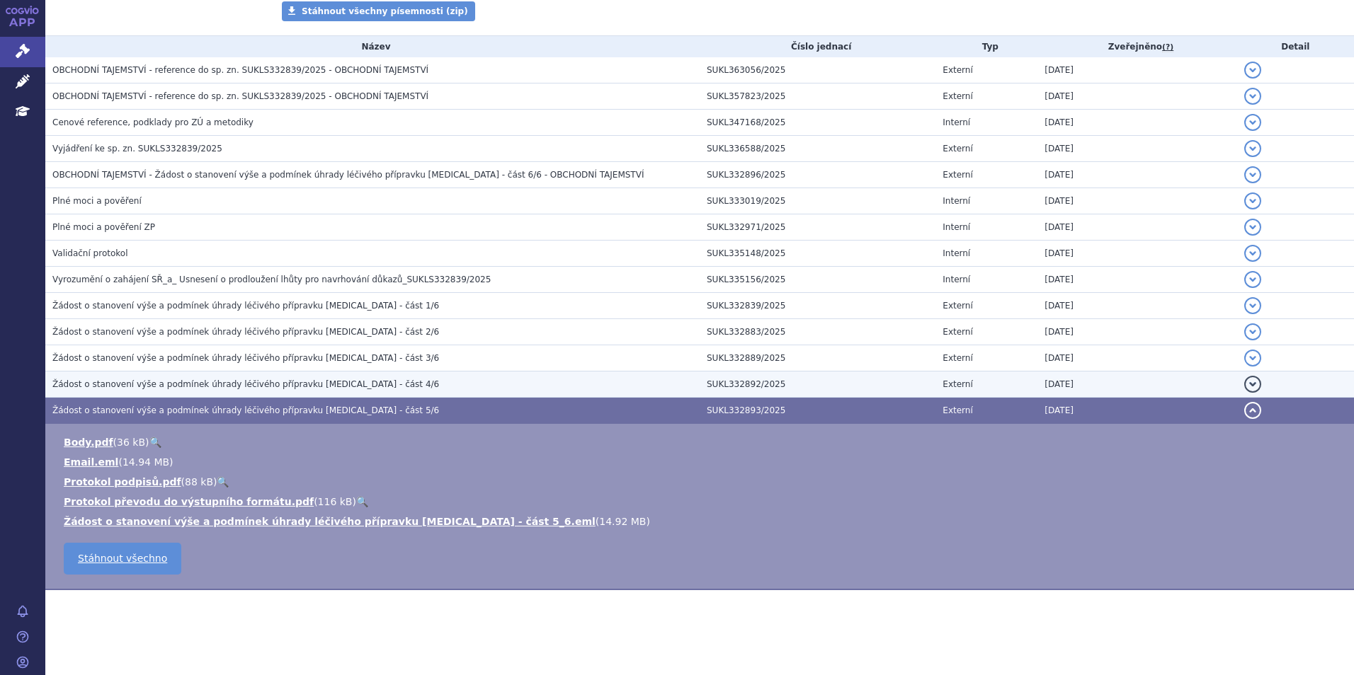
click at [309, 387] on span "Žádost o stanovení výše a podmínek úhrady léčivého přípravku [MEDICAL_DATA] - č…" at bounding box center [245, 384] width 387 height 10
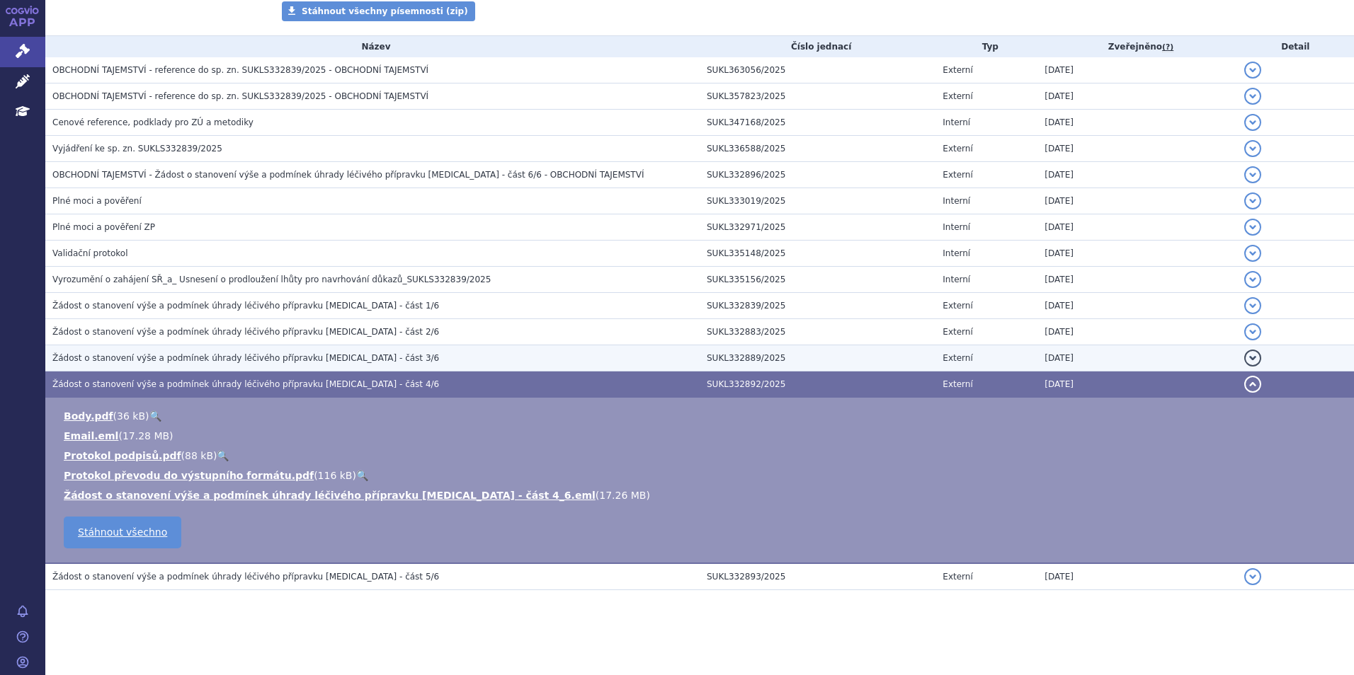
click at [319, 360] on span "Žádost o stanovení výše a podmínek úhrady léčivého přípravku [MEDICAL_DATA] - č…" at bounding box center [245, 358] width 387 height 10
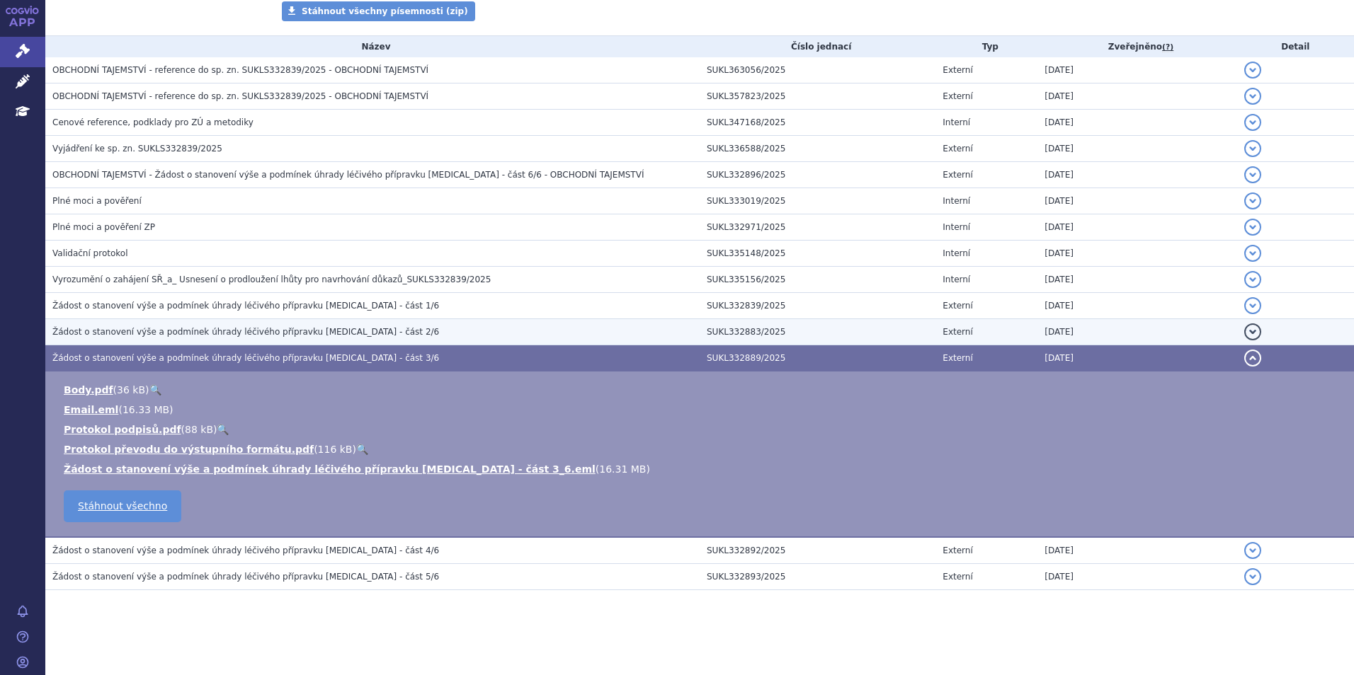
click at [319, 339] on h3 "Žádost o stanovení výše a podmínek úhrady léčivého přípravku [MEDICAL_DATA] - č…" at bounding box center [375, 332] width 647 height 14
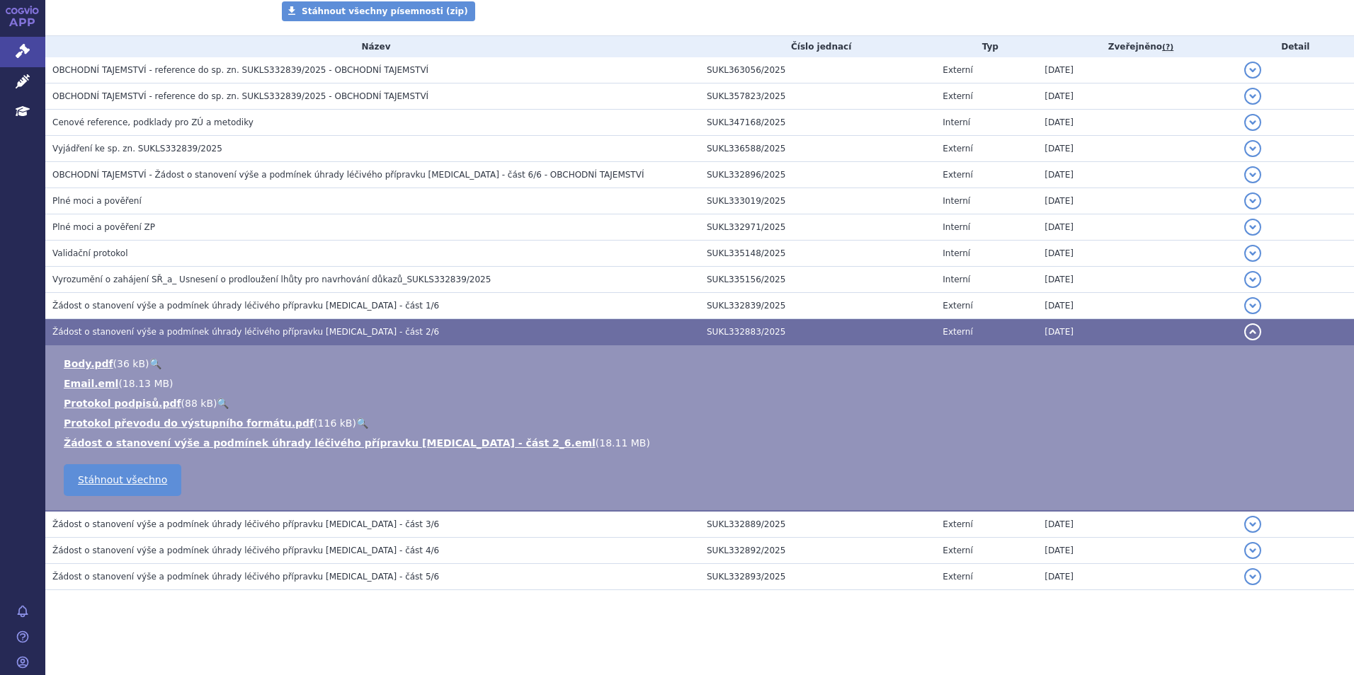
click at [318, 324] on td "Žádost o stanovení výše a podmínek úhrady léčivého přípravku [MEDICAL_DATA] - č…" at bounding box center [372, 332] width 654 height 26
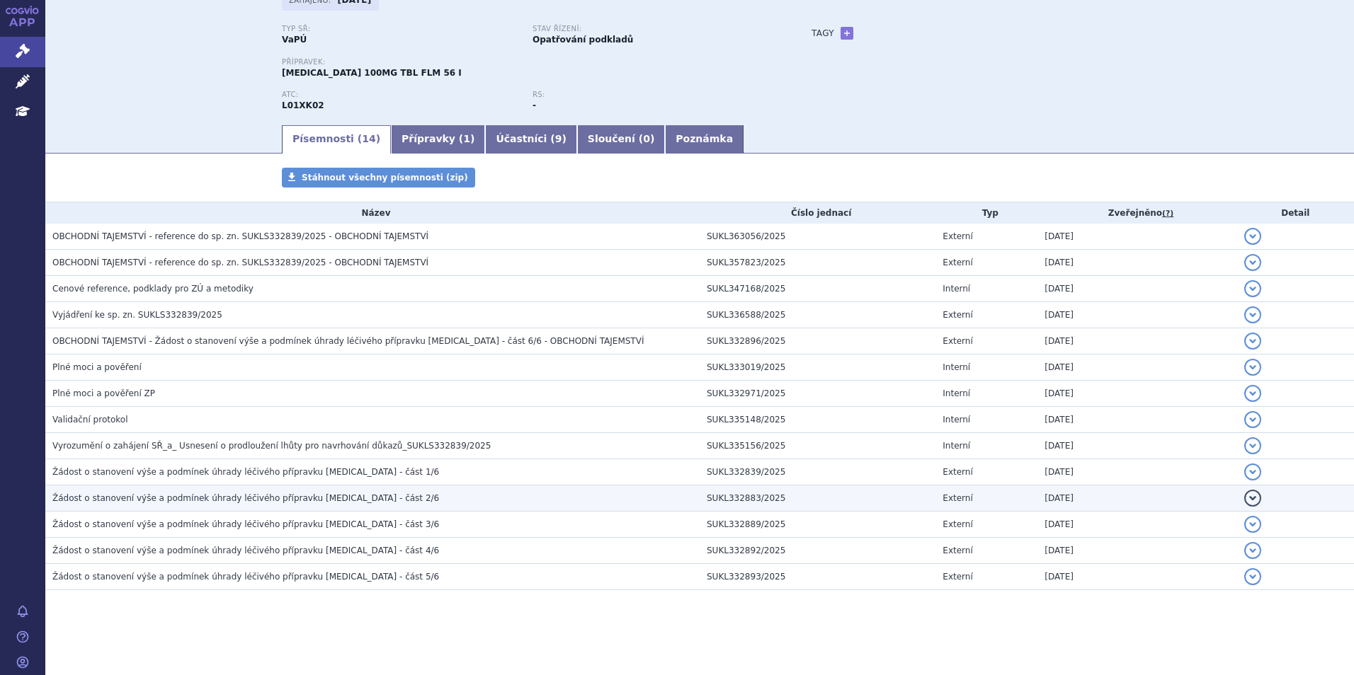
scroll to position [103, 0]
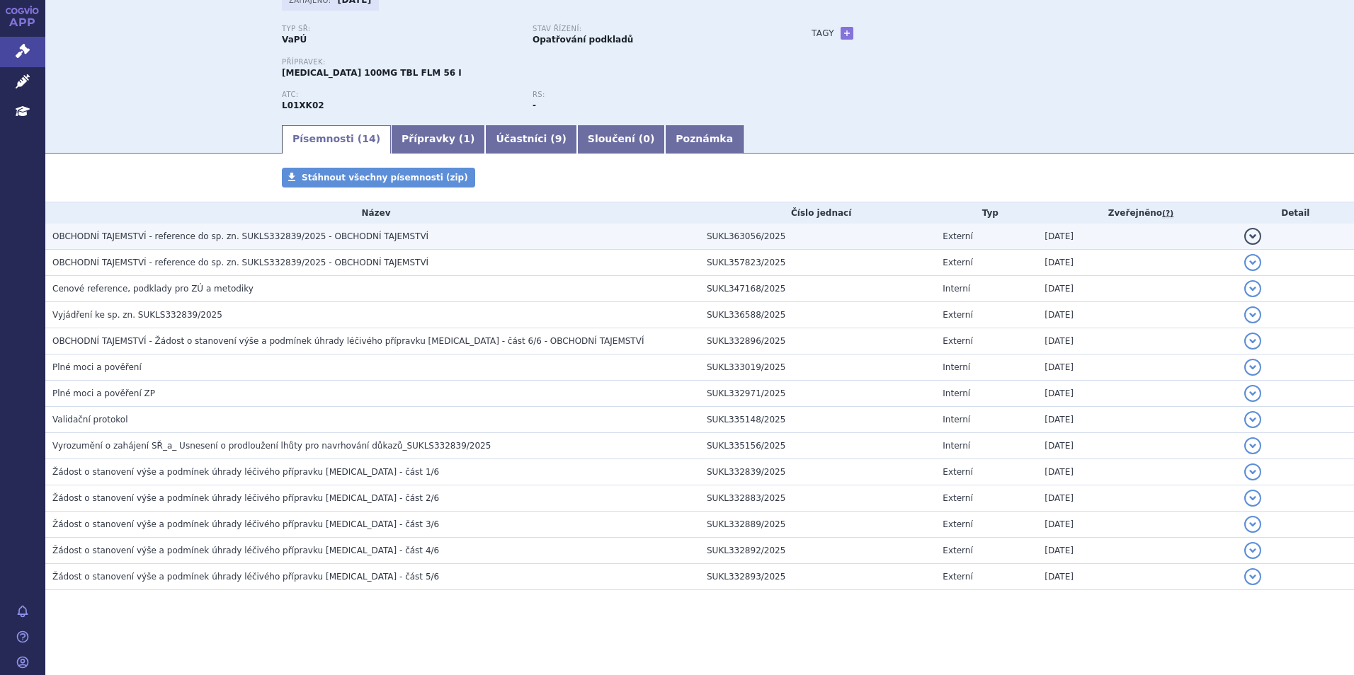
click at [343, 239] on span "OBCHODNÍ TAJEMSTVÍ - reference do sp. zn. SUKLS332839/2025 - OBCHODNÍ TAJEMSTVÍ" at bounding box center [240, 236] width 376 height 10
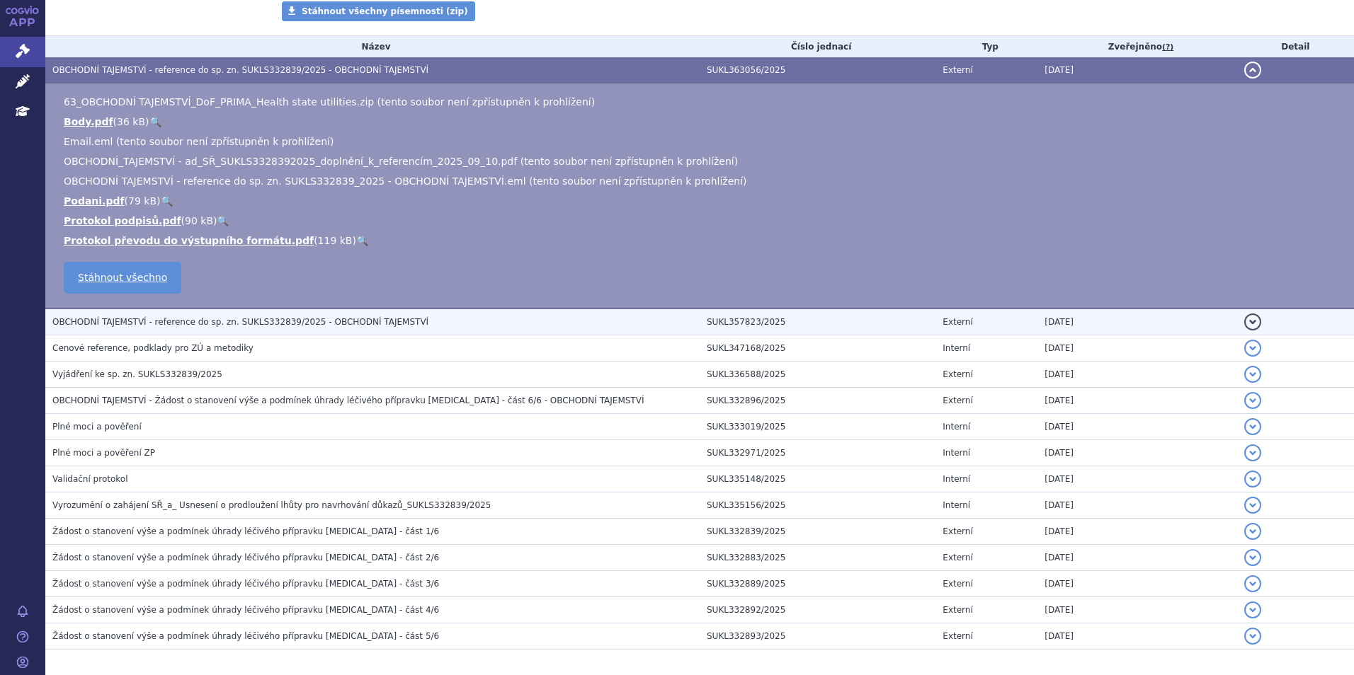
click at [303, 312] on td "OBCHODNÍ TAJEMSTVÍ - reference do sp. zn. SUKLS332839/2025 - OBCHODNÍ TAJEMSTVÍ" at bounding box center [372, 322] width 654 height 27
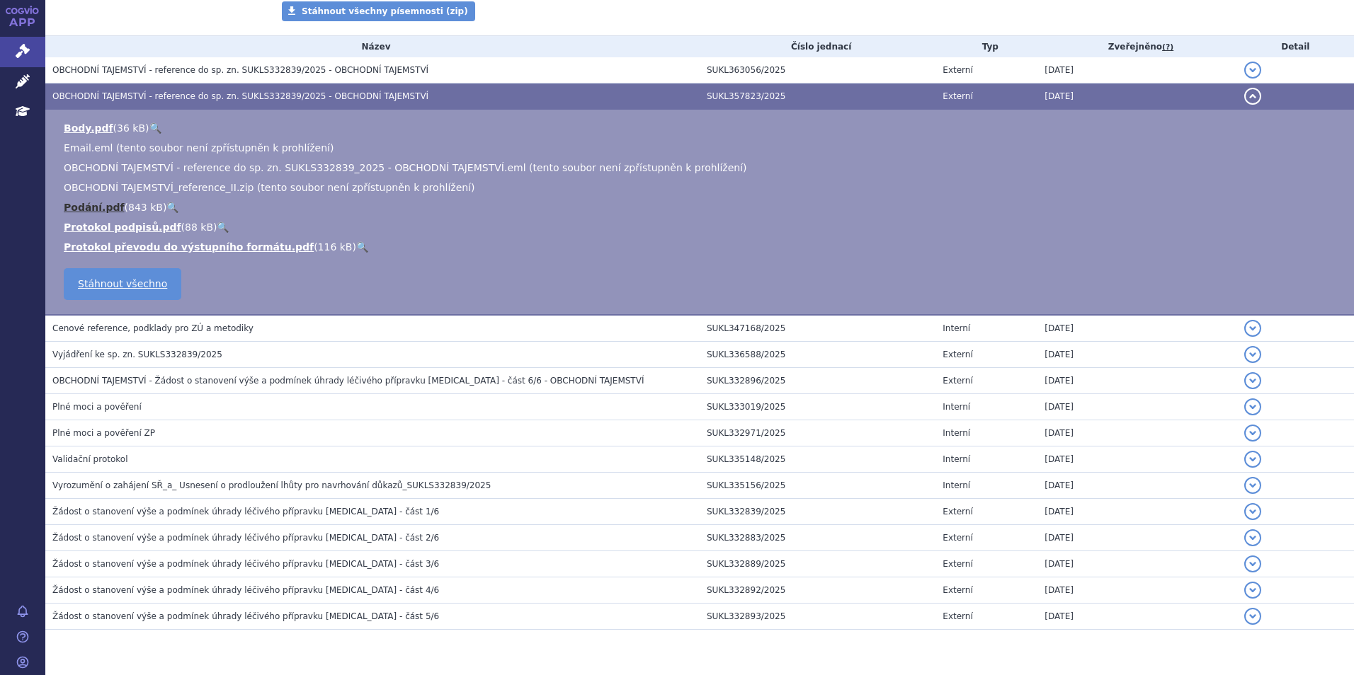
click at [108, 205] on link "Podání.pdf" at bounding box center [94, 207] width 61 height 11
click at [88, 132] on link "Body.pdf" at bounding box center [89, 127] width 50 height 11
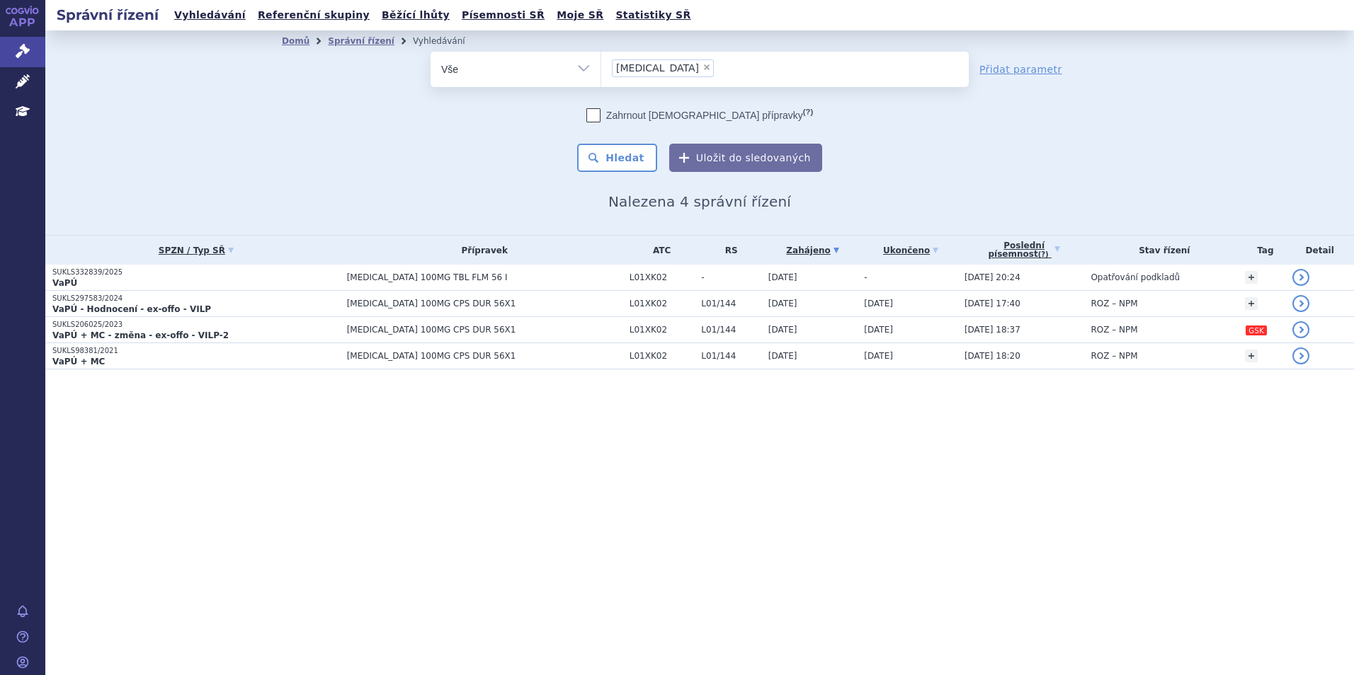
click at [702, 69] on span "×" at bounding box center [706, 67] width 8 height 8
click at [601, 69] on select "zejula" at bounding box center [600, 68] width 1 height 35
select select
click at [651, 69] on ul at bounding box center [784, 67] width 367 height 30
click at [601, 69] on select "zejula" at bounding box center [600, 68] width 1 height 35
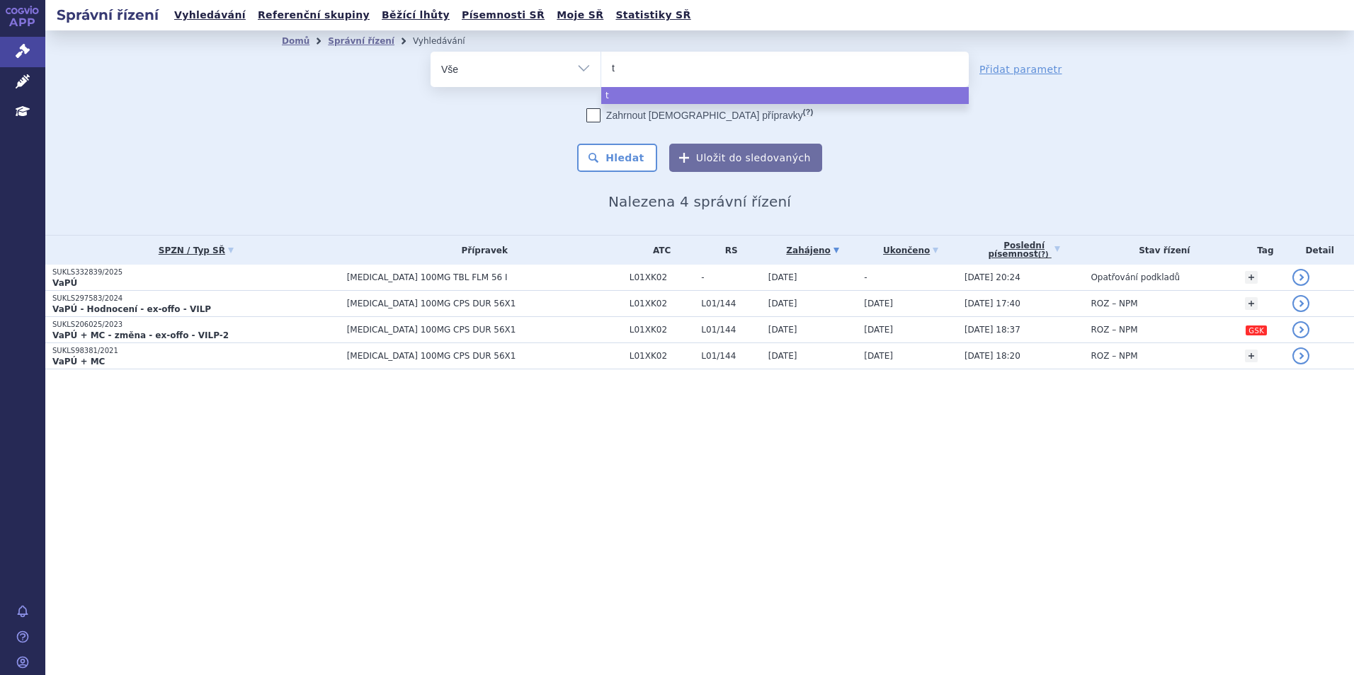
type input "ta"
type input "tal"
type input "talv"
type input "talve"
type input "talvey"
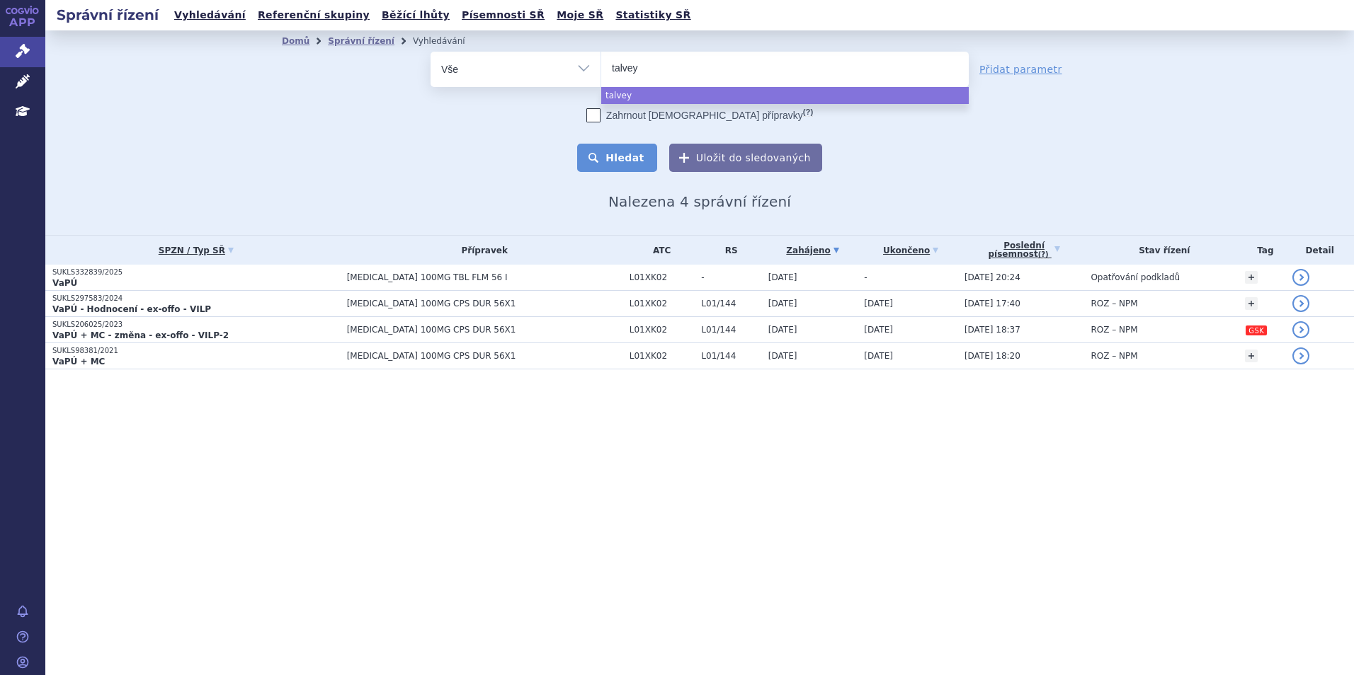
select select "talvey"
click at [635, 147] on button "Hledat" at bounding box center [617, 158] width 80 height 28
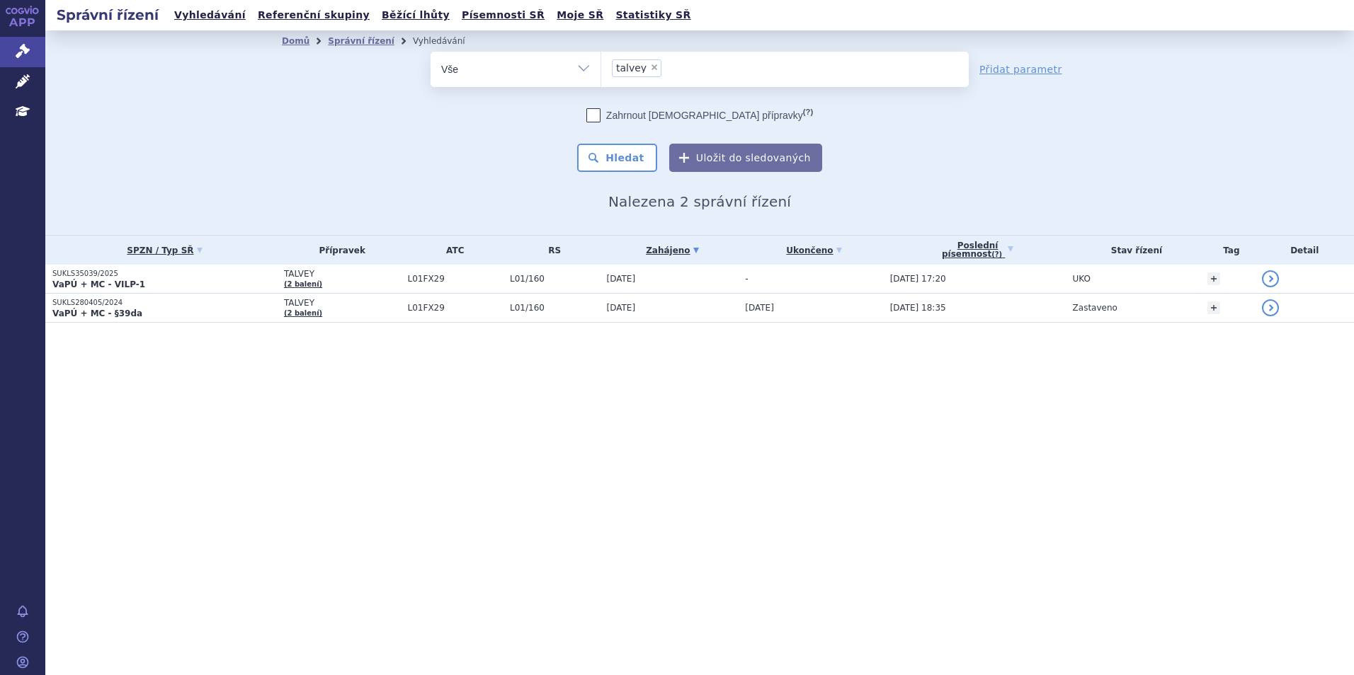
click at [198, 281] on p "VaPÚ + MC - VILP-1" at bounding box center [164, 284] width 224 height 11
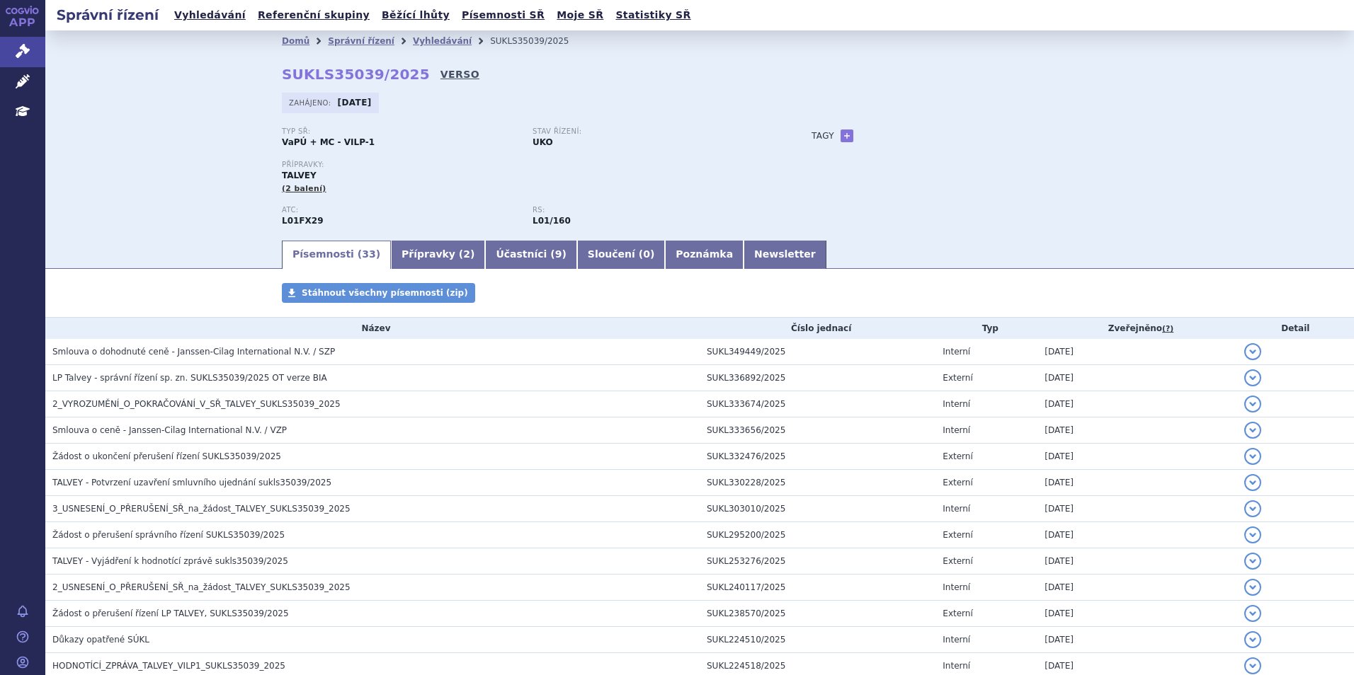
click at [440, 72] on link "VERSO" at bounding box center [459, 74] width 39 height 14
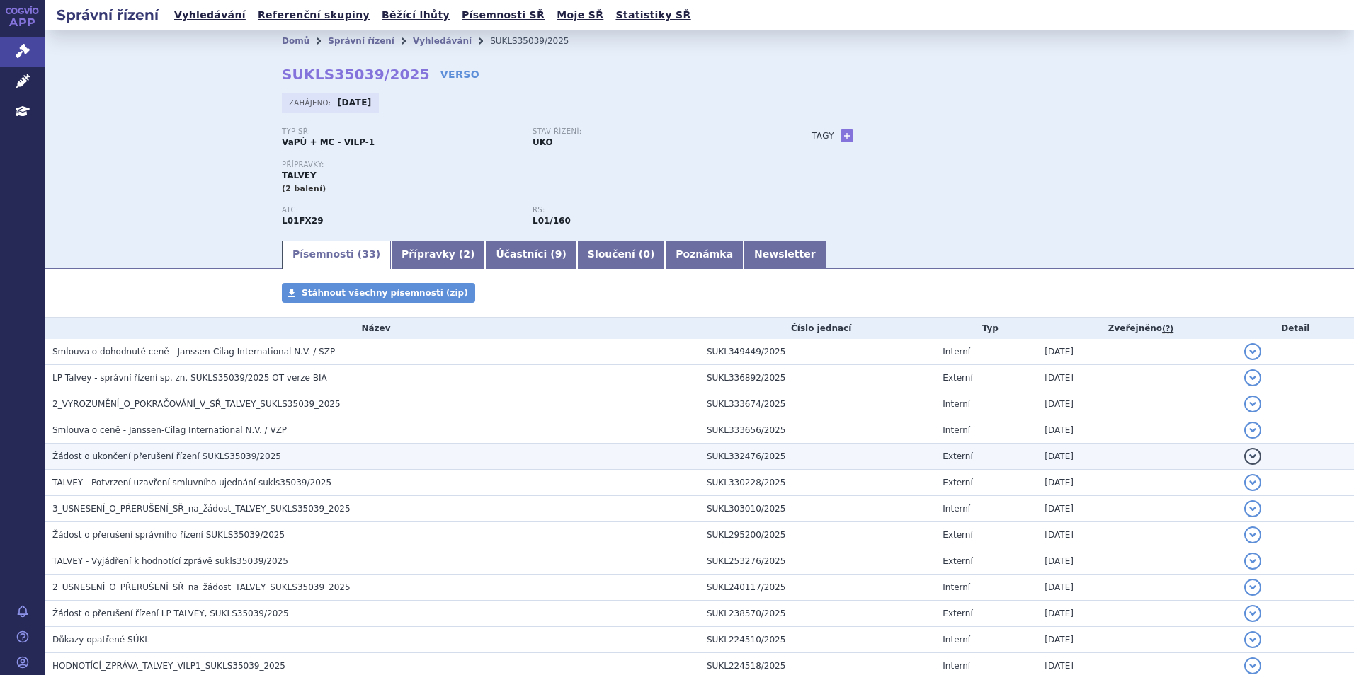
click at [208, 457] on span "Žádost o ukončení přerušení řízení SUKLS35039/2025" at bounding box center [166, 457] width 229 height 10
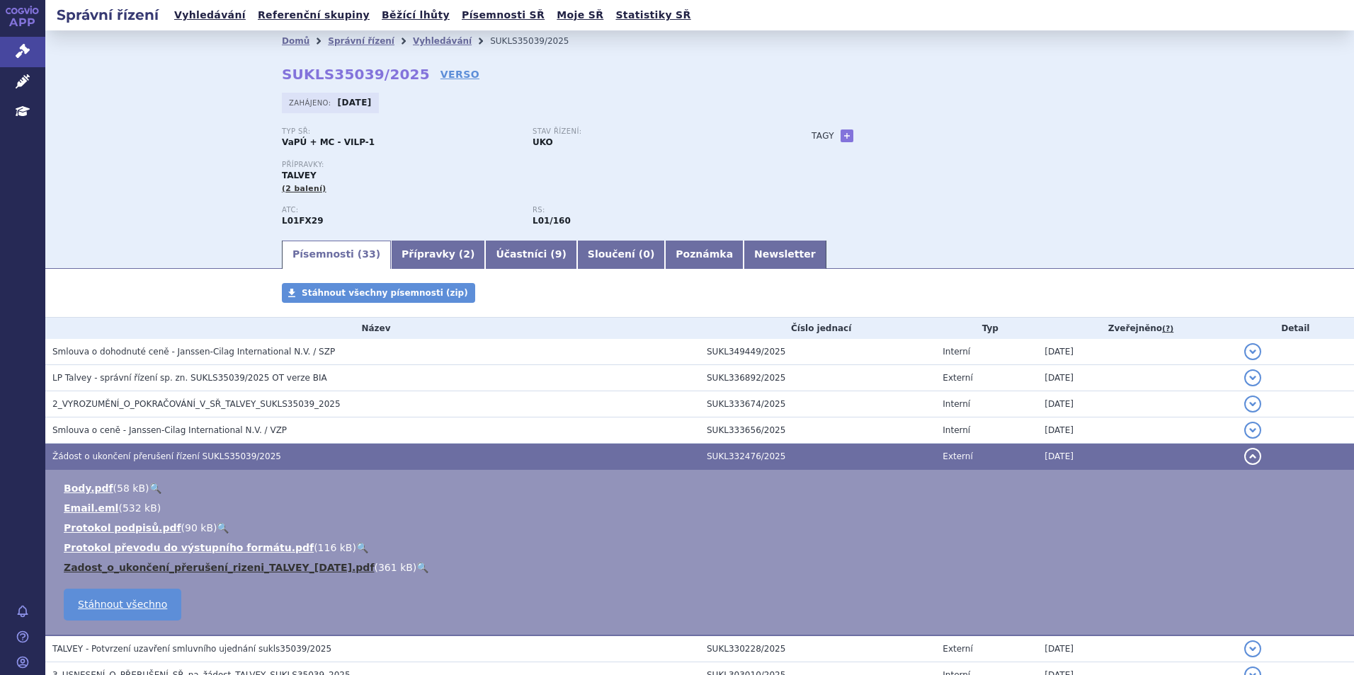
click at [221, 564] on link "Zadost_o_ukončení_přerušení_rizeni_TALVEY_[DATE].pdf" at bounding box center [219, 567] width 310 height 11
click at [211, 18] on link "Vyhledávání" at bounding box center [210, 15] width 80 height 19
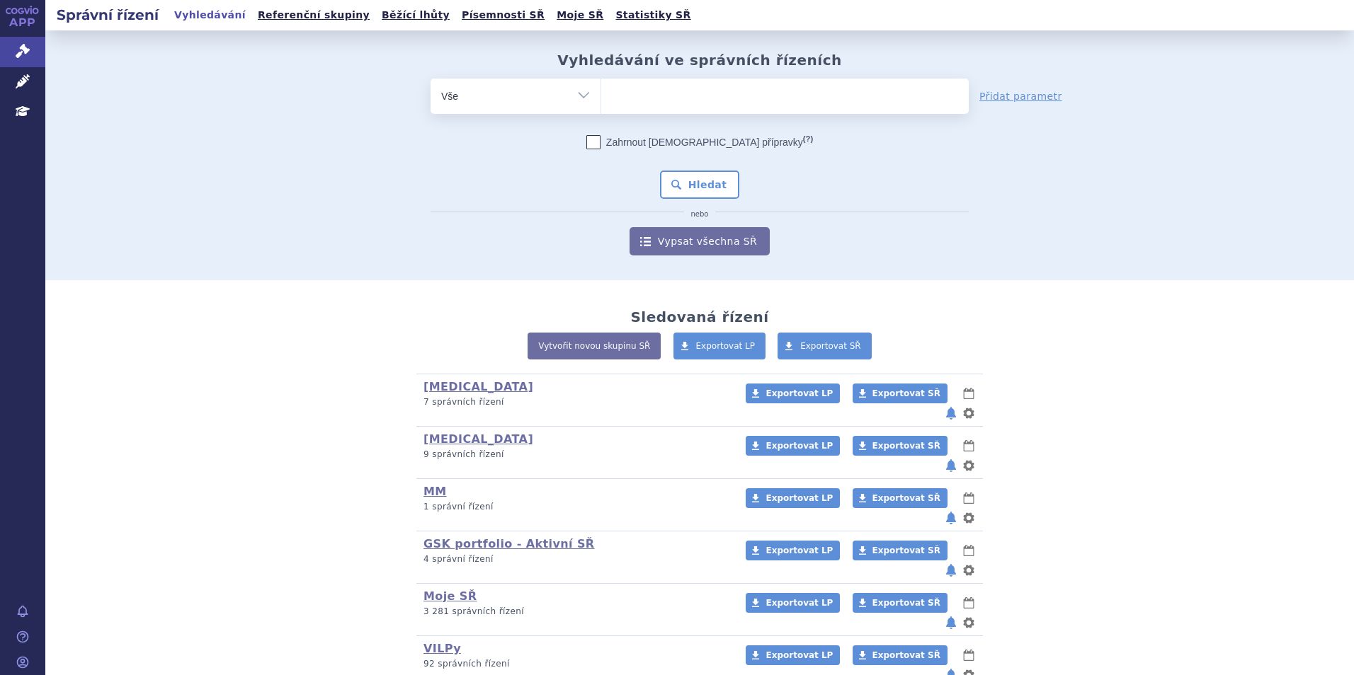
click at [720, 108] on ul at bounding box center [784, 94] width 367 height 30
click at [601, 108] on select at bounding box center [600, 95] width 1 height 35
type input "ke"
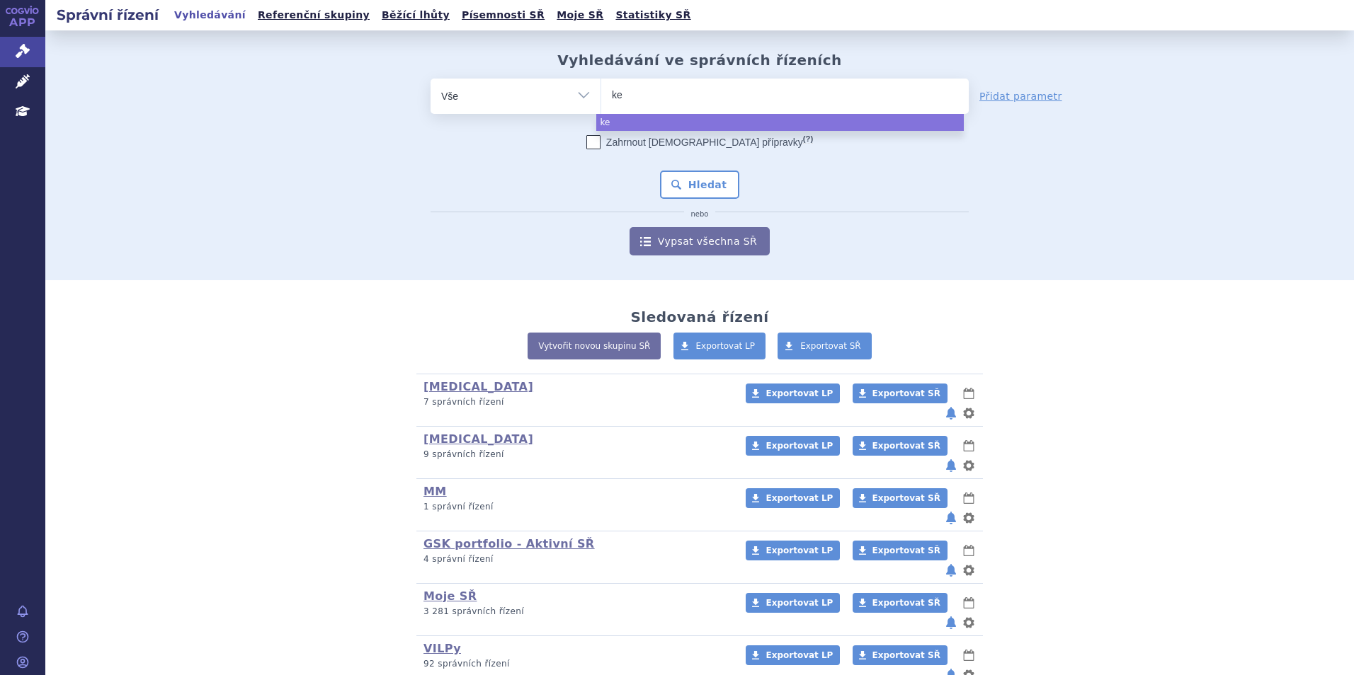
type input "key"
type input "keyt"
type input "keytr"
type input "keytrud"
type input "[MEDICAL_DATA]"
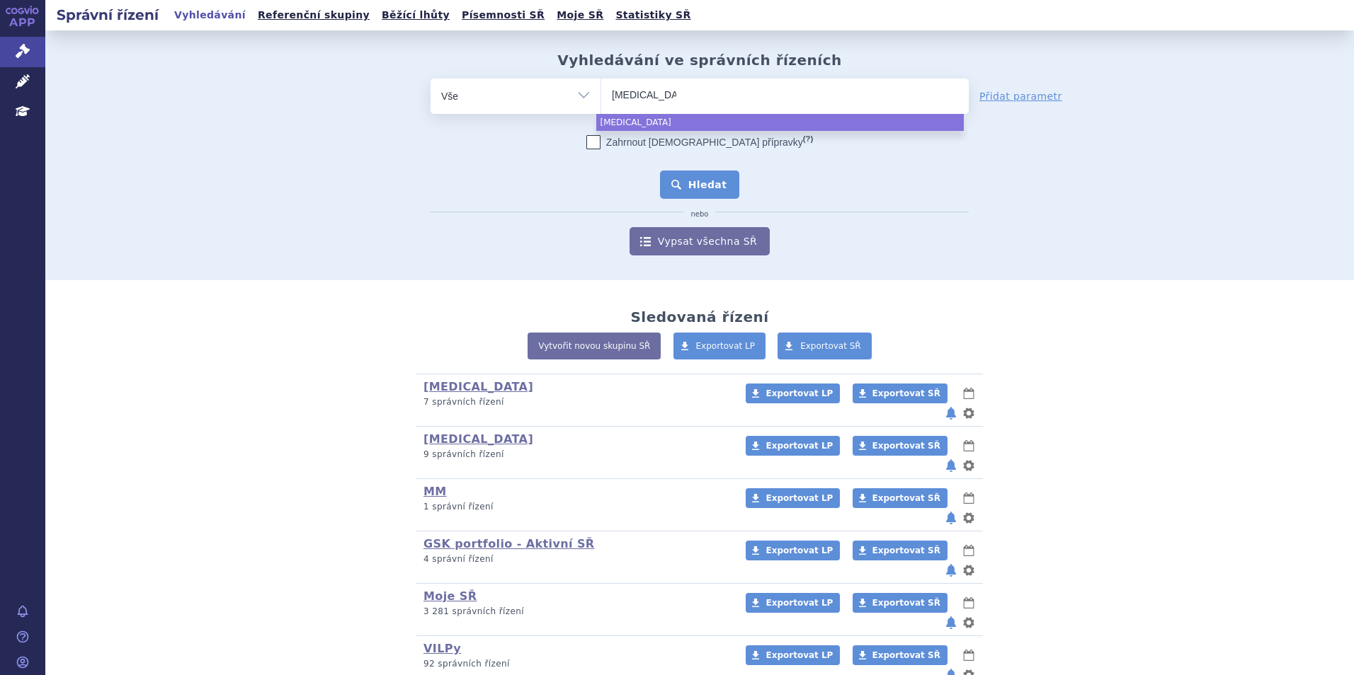
select select "[MEDICAL_DATA]"
click at [716, 194] on button "Hledat" at bounding box center [700, 185] width 80 height 28
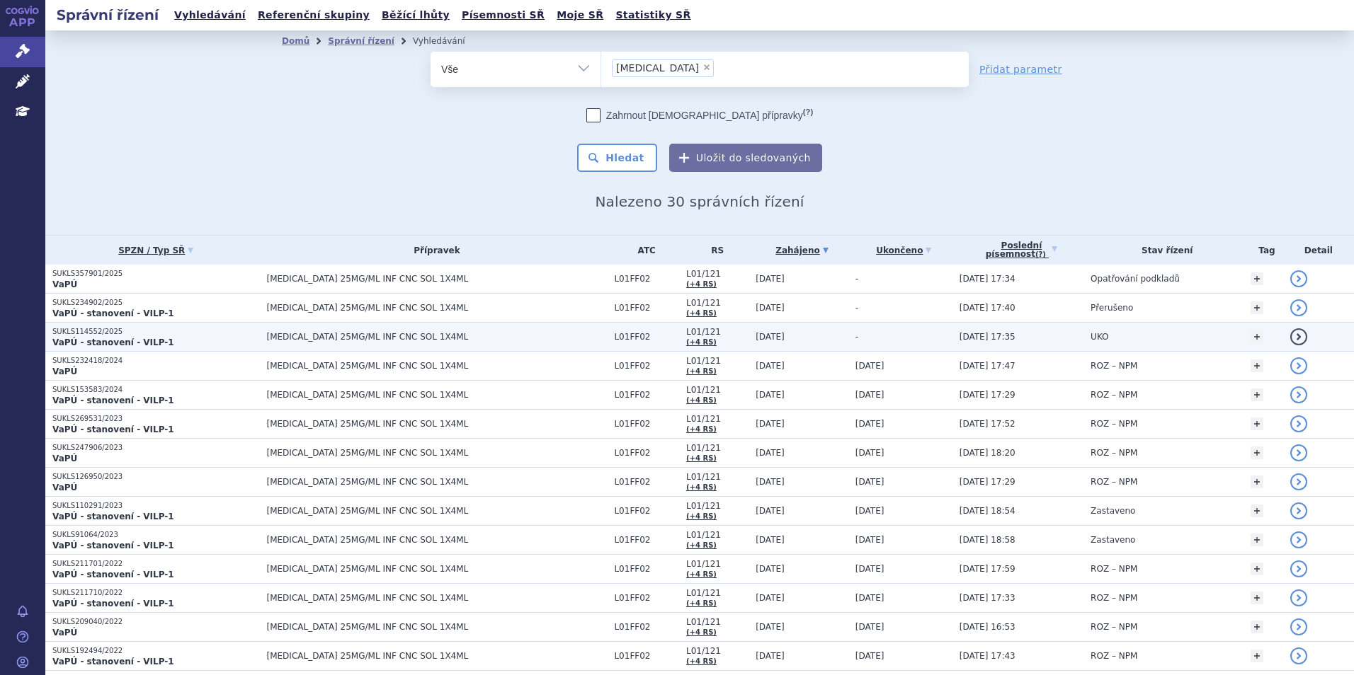
click at [206, 335] on p "SUKLS114552/2025" at bounding box center [155, 332] width 207 height 10
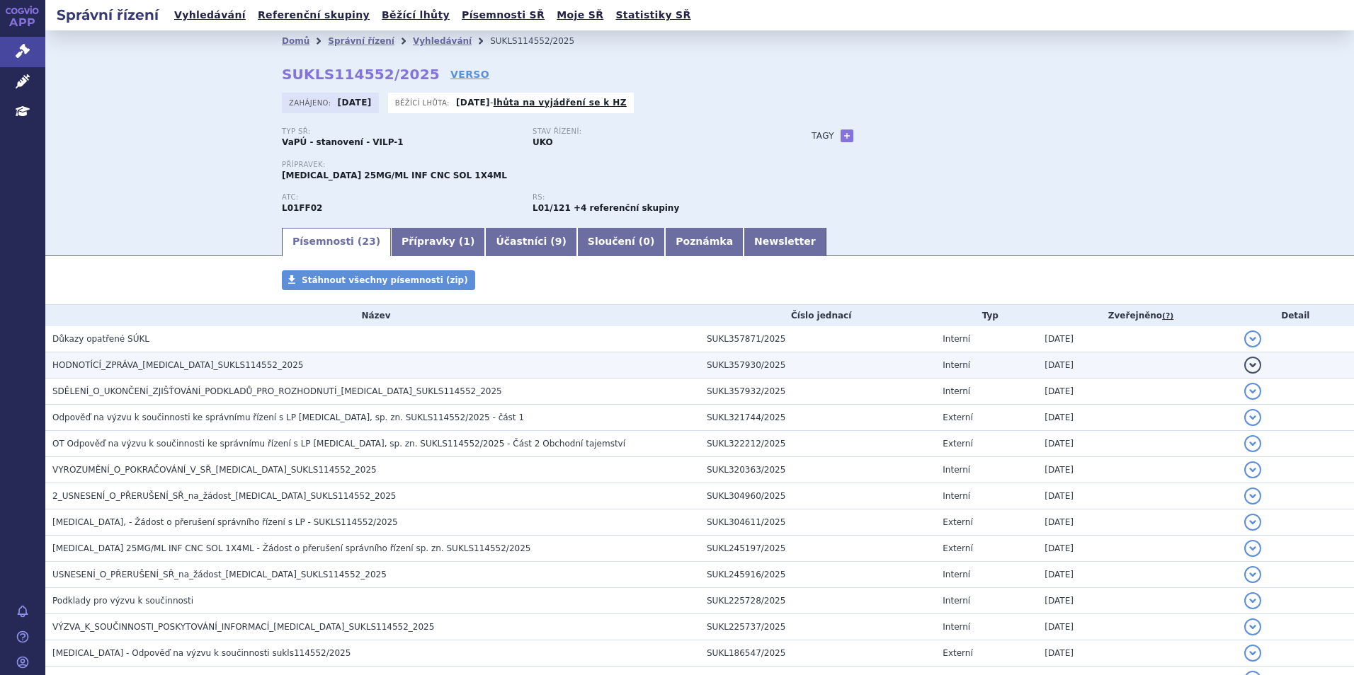
click at [201, 368] on span "HODNOTÍCÍ_ZPRÁVA_[MEDICAL_DATA]_SUKLS114552_2025" at bounding box center [177, 365] width 251 height 10
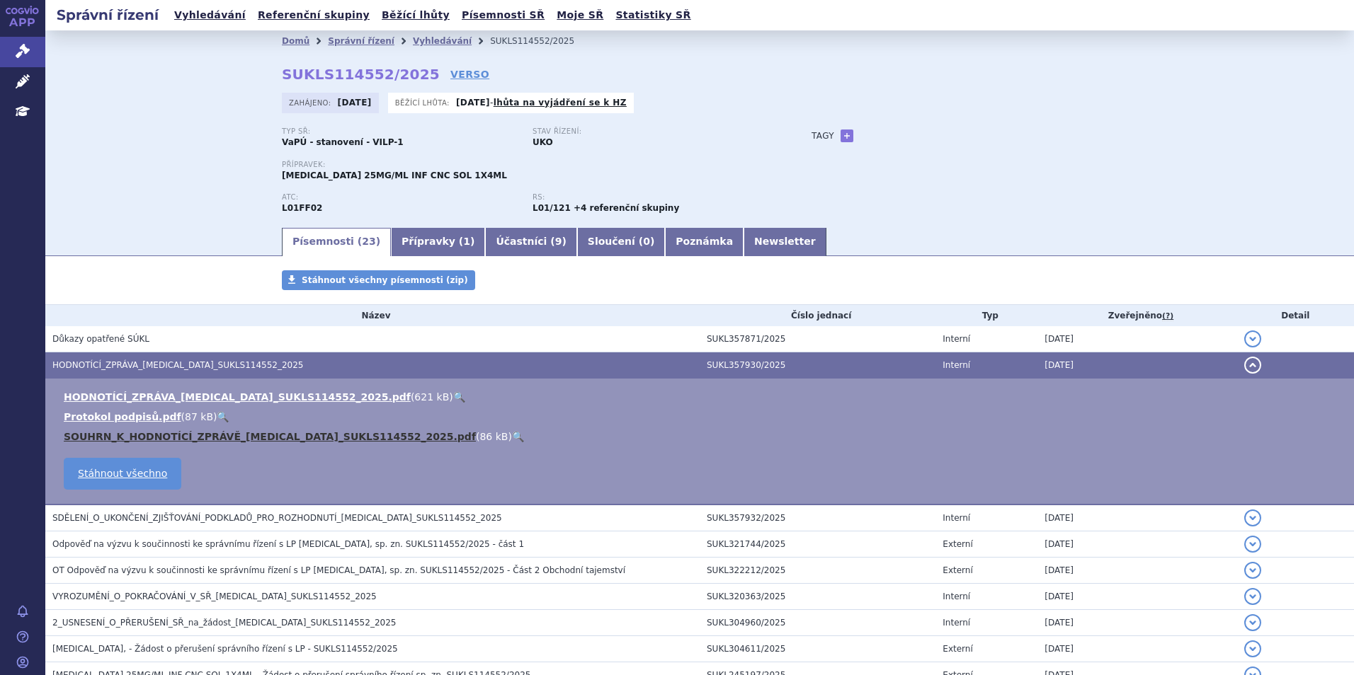
click at [255, 435] on link "SOUHRN_K_HODNOTÍCÍ_ZPRÁVĚ_[MEDICAL_DATA]_SUKLS114552_2025.pdf" at bounding box center [270, 436] width 412 height 11
